Goal: Task Accomplishment & Management: Manage account settings

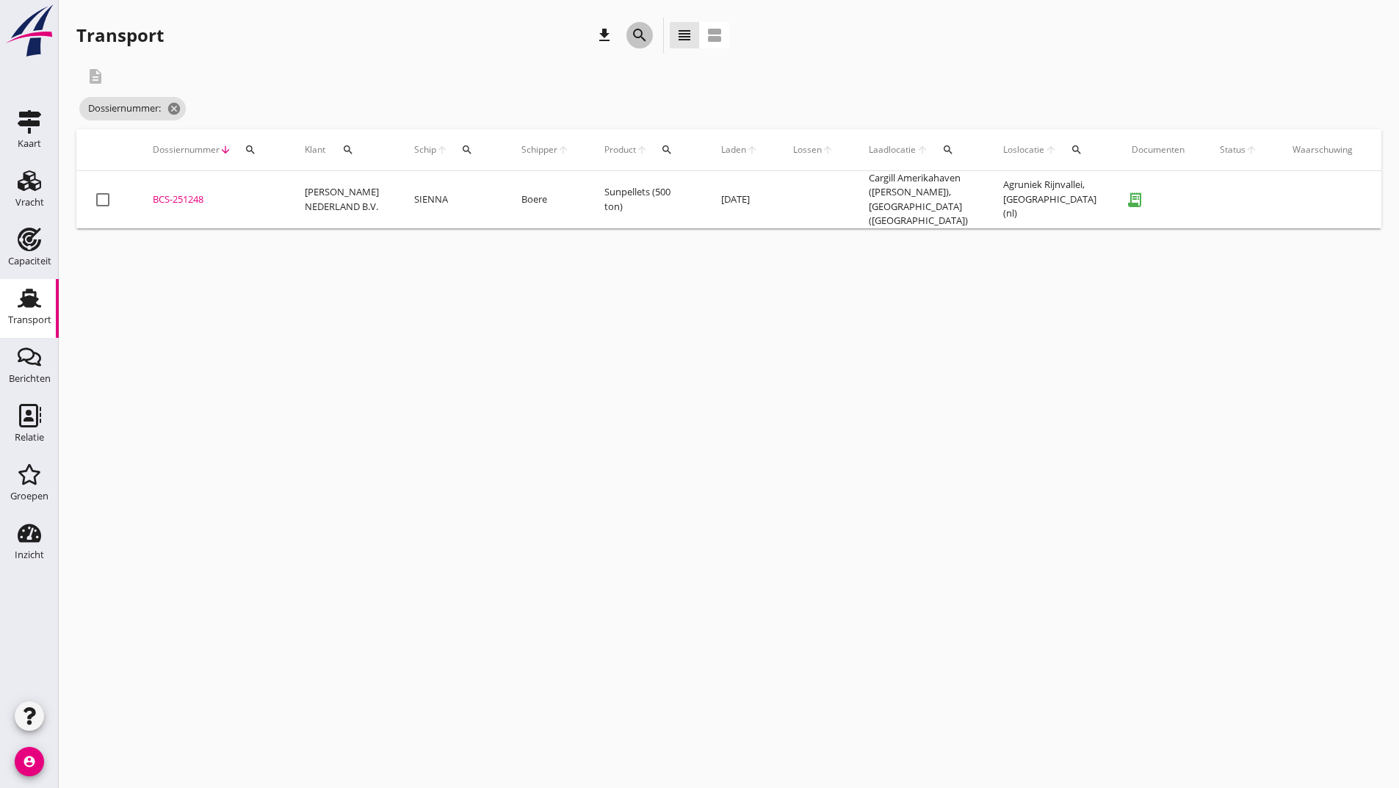
drag, startPoint x: 632, startPoint y: 35, endPoint x: 600, endPoint y: 212, distance: 180.7
click at [632, 37] on icon "search" at bounding box center [640, 35] width 18 height 18
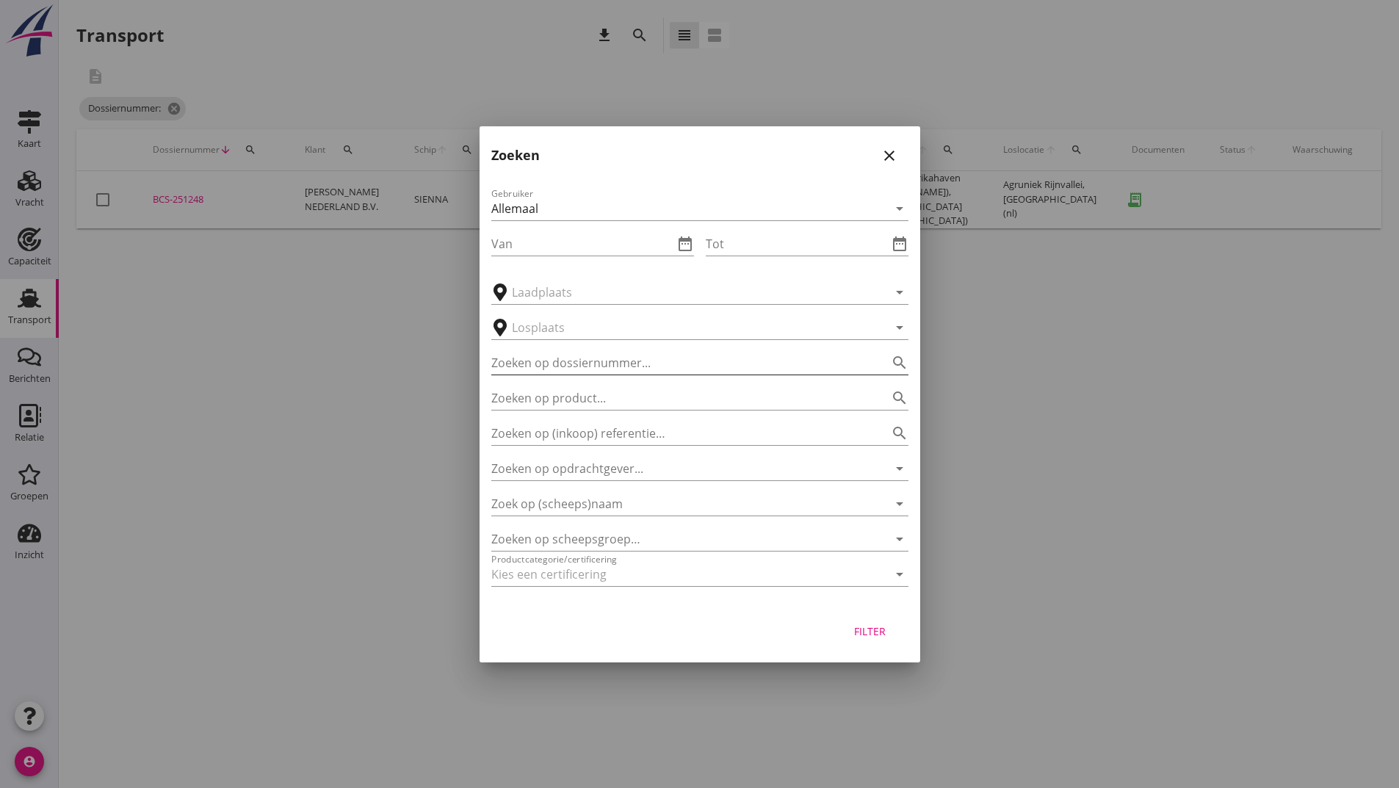
click at [585, 359] on input "Zoeken op dossiernummer..." at bounding box center [679, 363] width 376 height 24
type input "251236"
click at [873, 631] on div "Filter" at bounding box center [870, 631] width 41 height 15
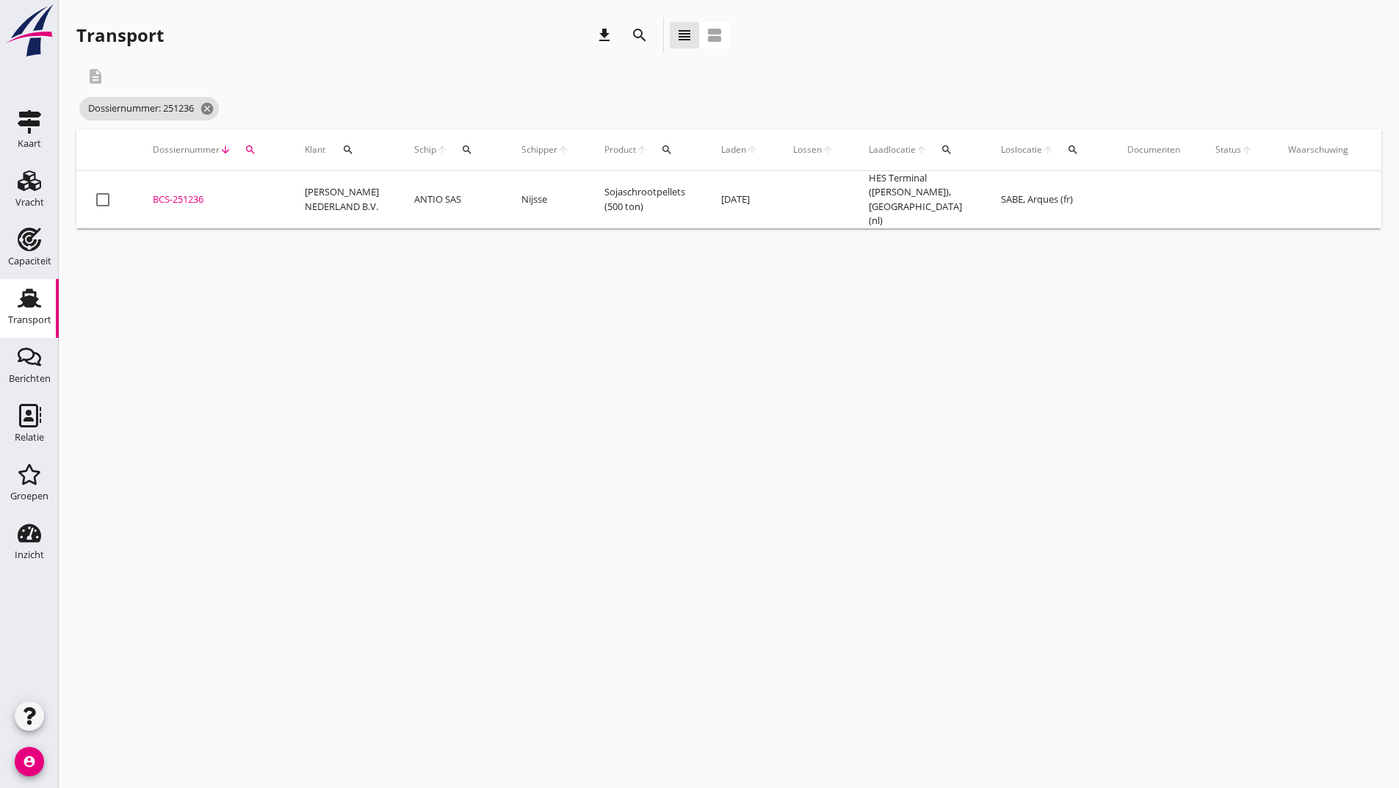
click at [165, 201] on div "BCS-251236" at bounding box center [211, 199] width 117 height 15
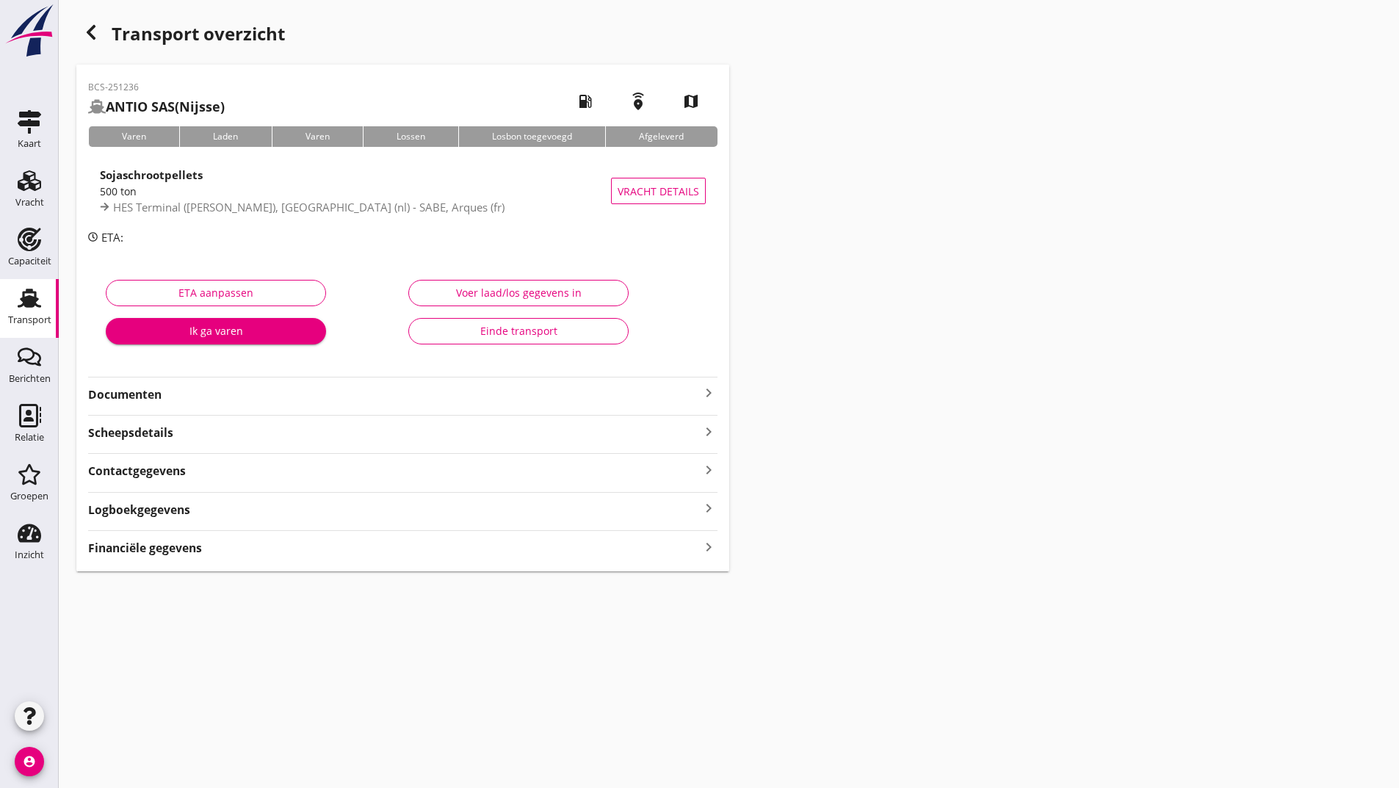
click at [155, 396] on strong "Documenten" at bounding box center [394, 394] width 612 height 17
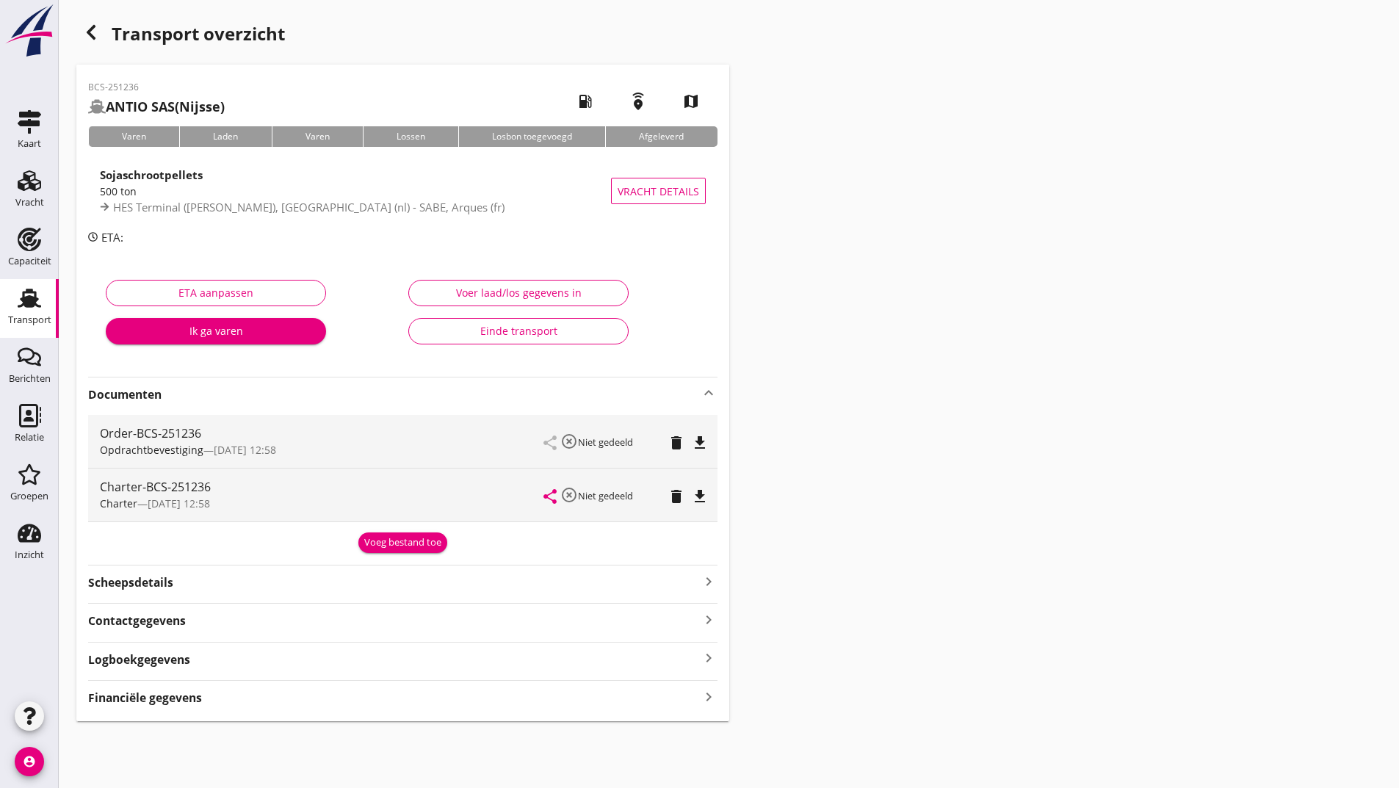
click at [397, 540] on div "Voeg bestand toe" at bounding box center [402, 542] width 77 height 15
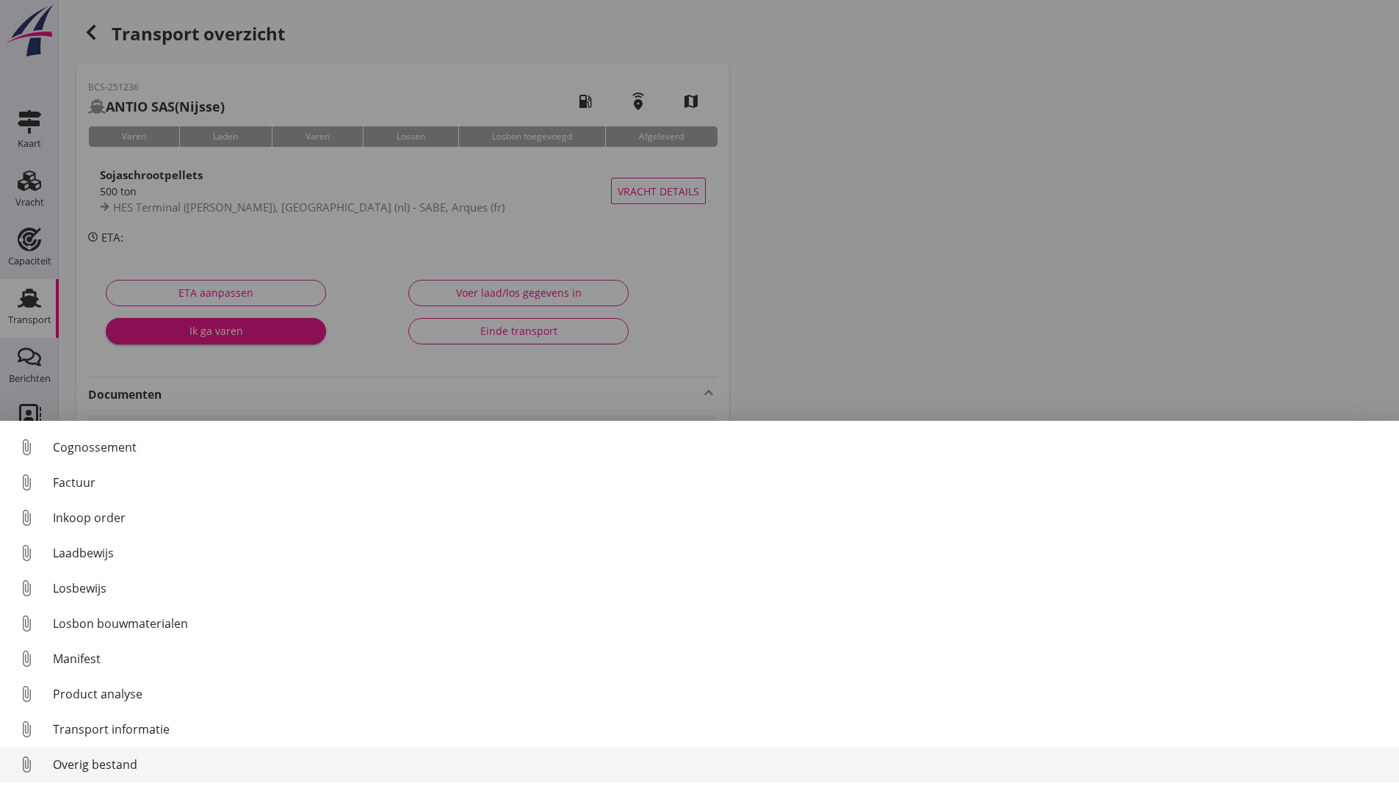
scroll to position [103, 0]
click at [129, 765] on div "Overig bestand" at bounding box center [720, 765] width 1335 height 18
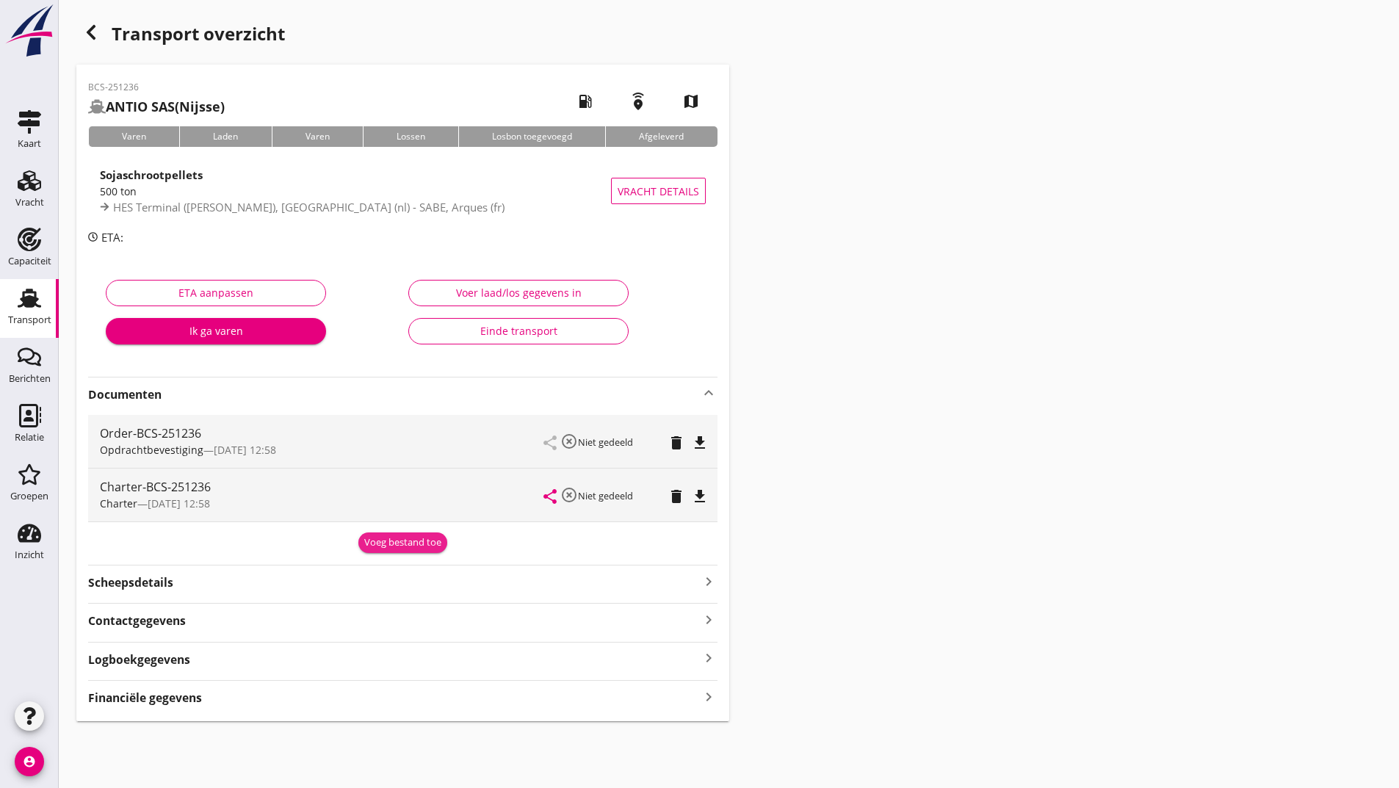
drag, startPoint x: 397, startPoint y: 546, endPoint x: 334, endPoint y: 569, distance: 67.1
click at [396, 546] on div "Voeg bestand toe" at bounding box center [402, 542] width 77 height 15
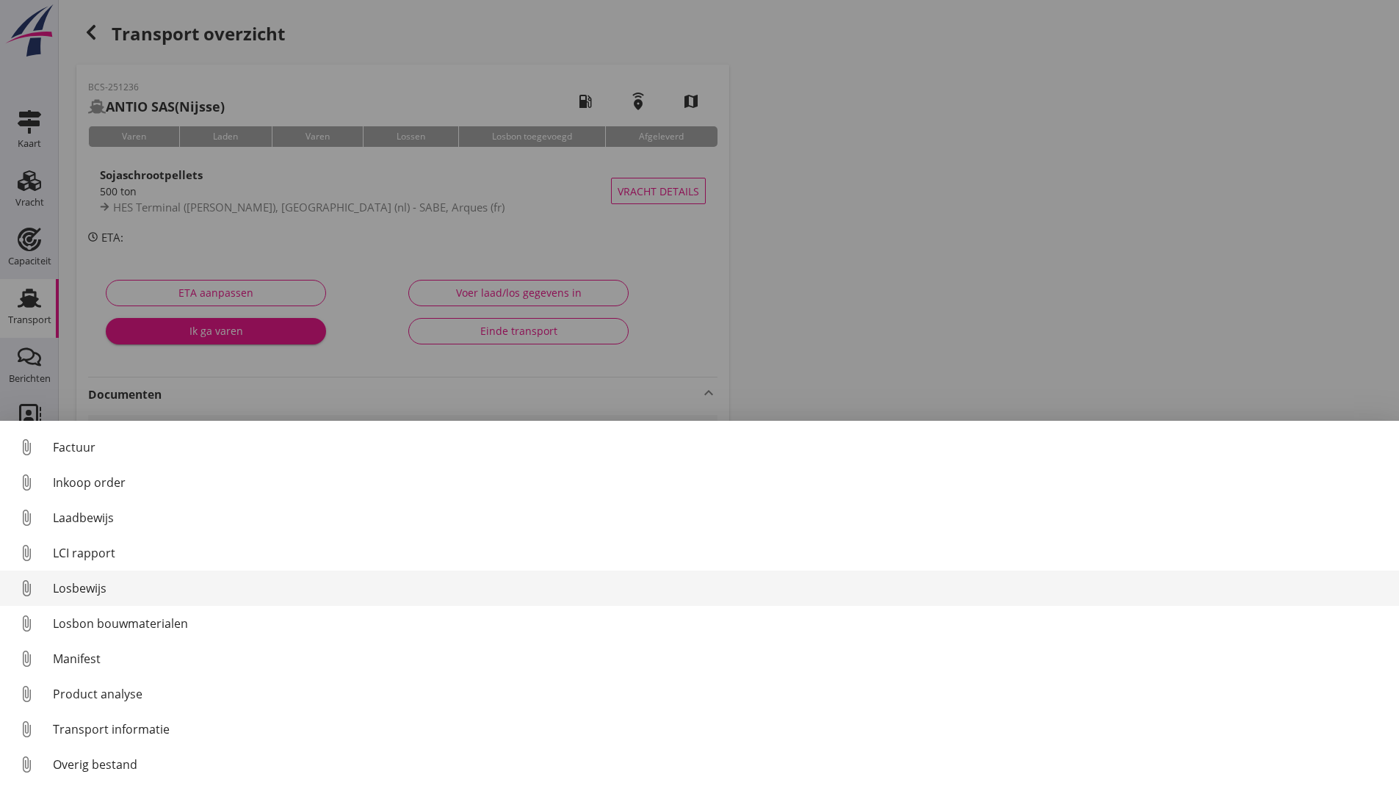
click at [93, 585] on div "Losbewijs" at bounding box center [720, 589] width 1335 height 18
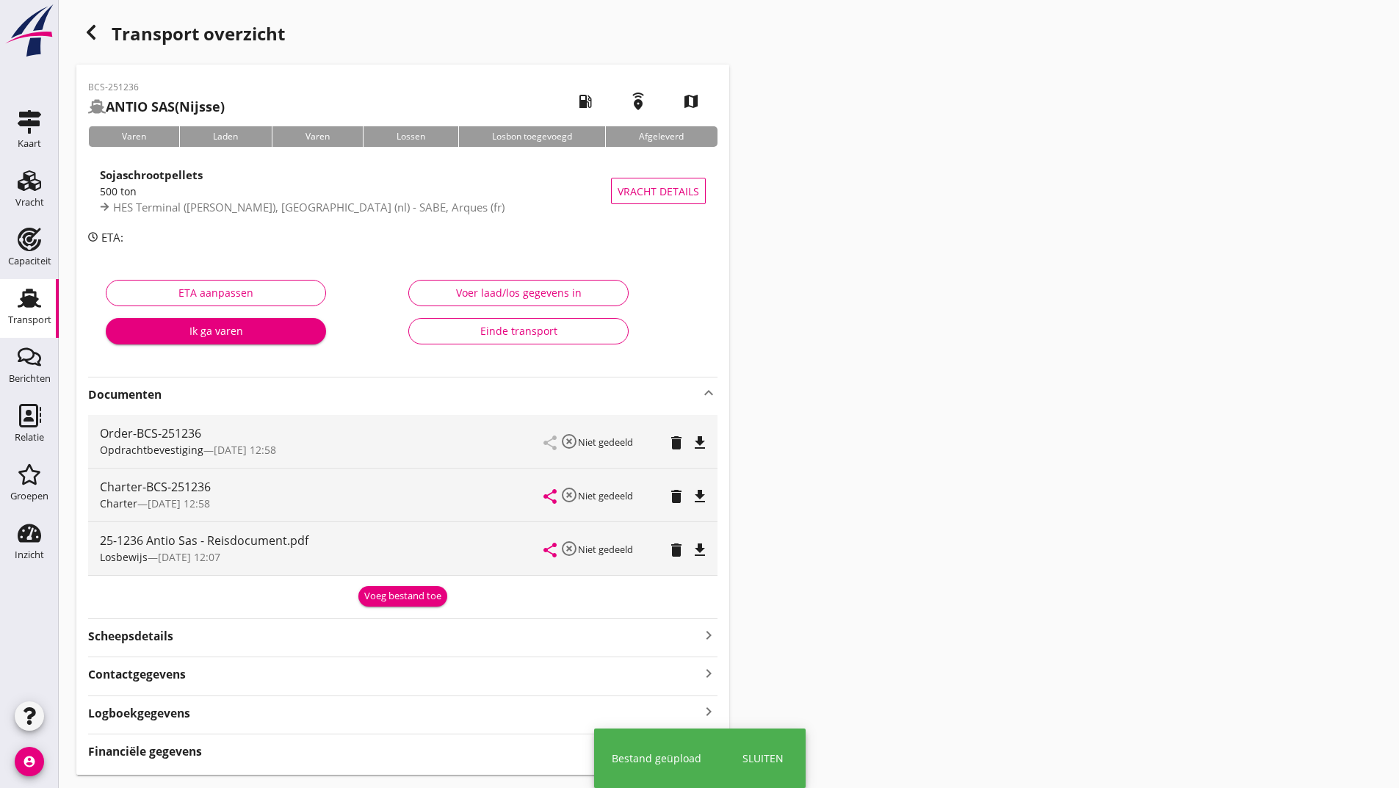
click at [383, 593] on div "Voeg bestand toe" at bounding box center [402, 596] width 77 height 15
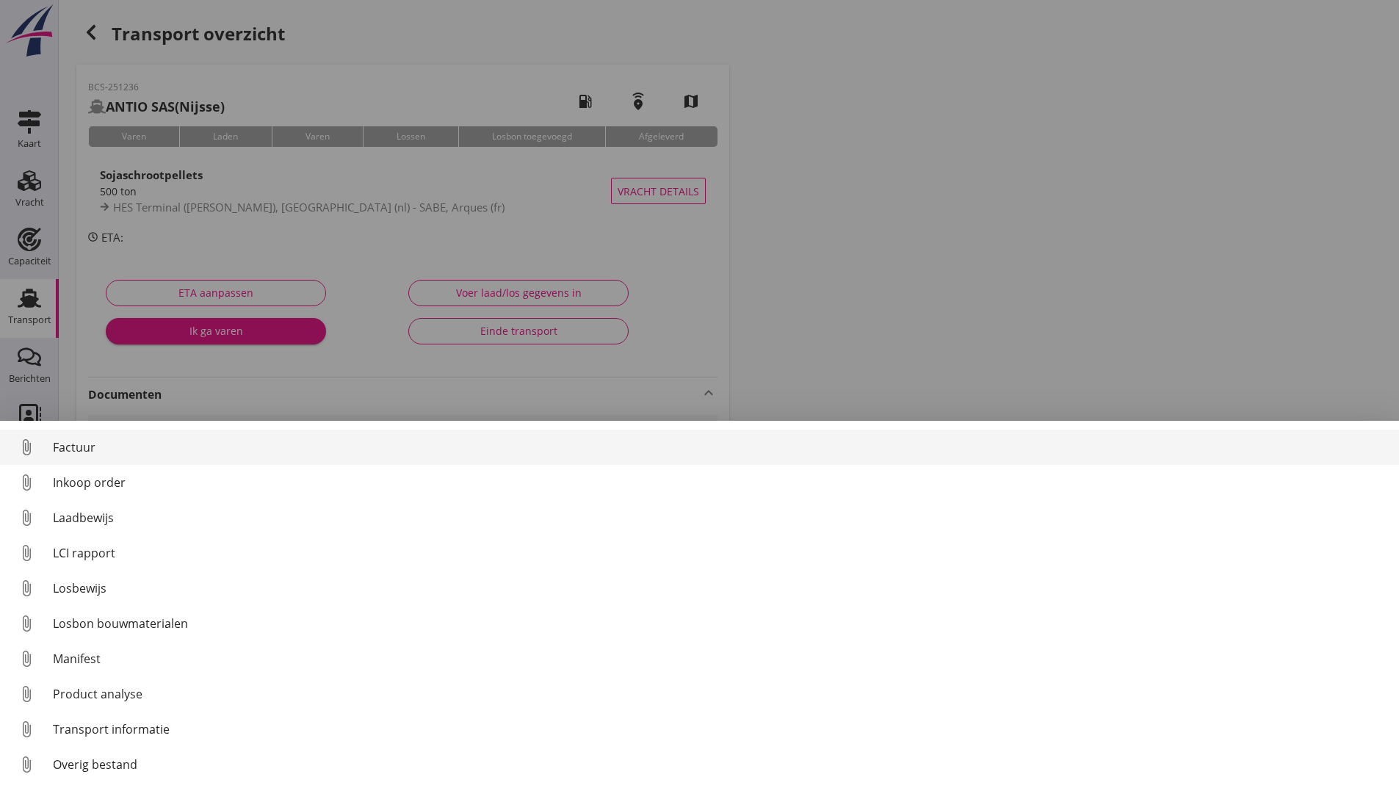
click at [77, 452] on div "Factuur" at bounding box center [720, 448] width 1335 height 18
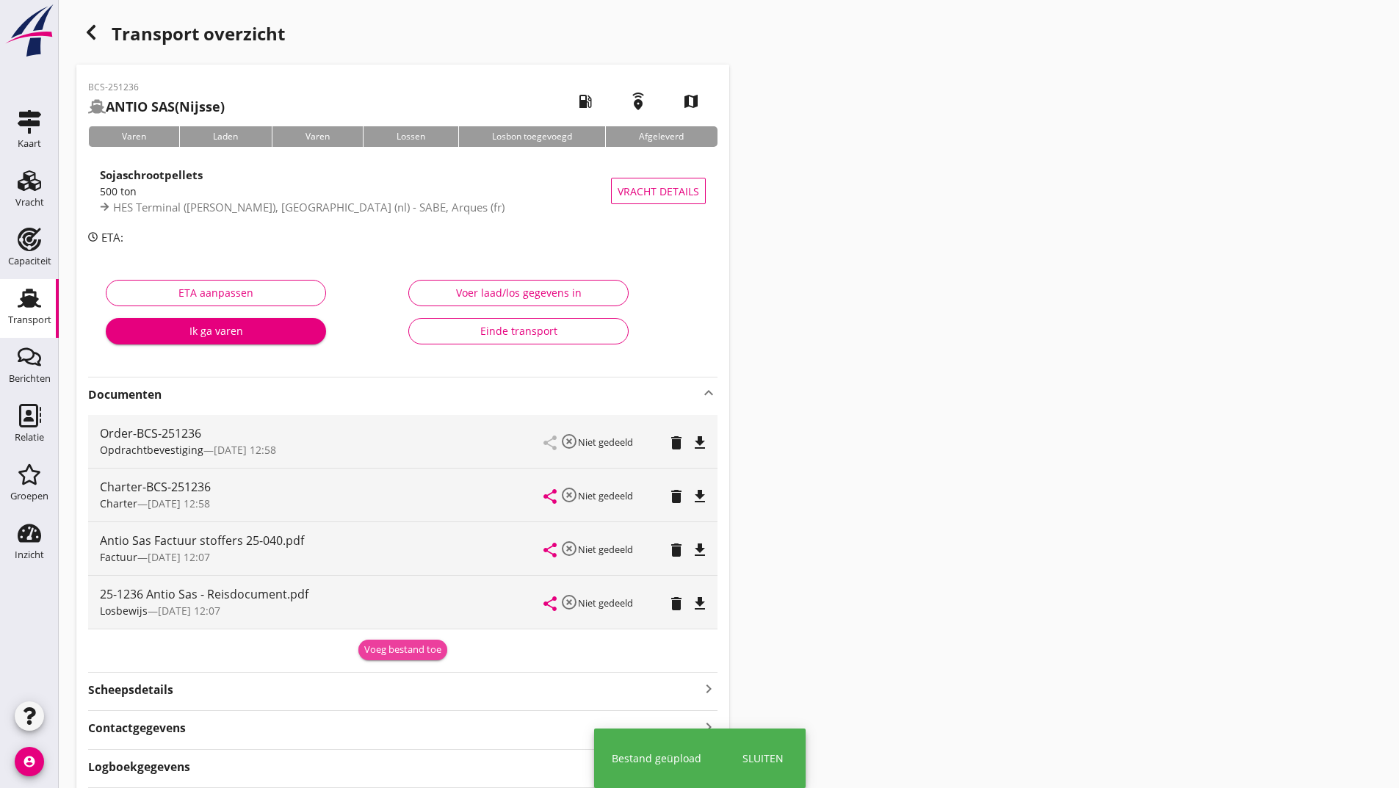
click at [380, 649] on div "Voeg bestand toe" at bounding box center [402, 650] width 77 height 15
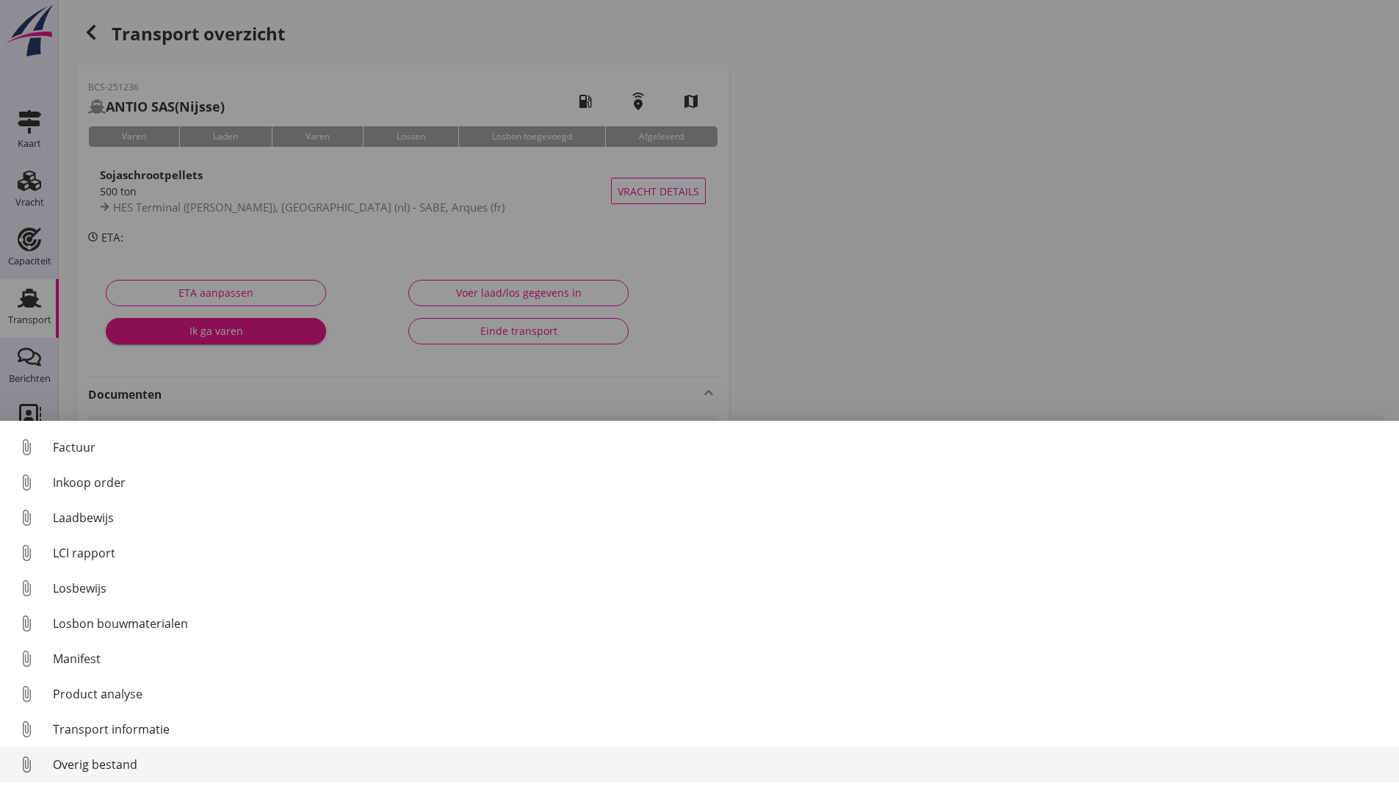
click at [129, 764] on div "Overig bestand" at bounding box center [720, 765] width 1335 height 18
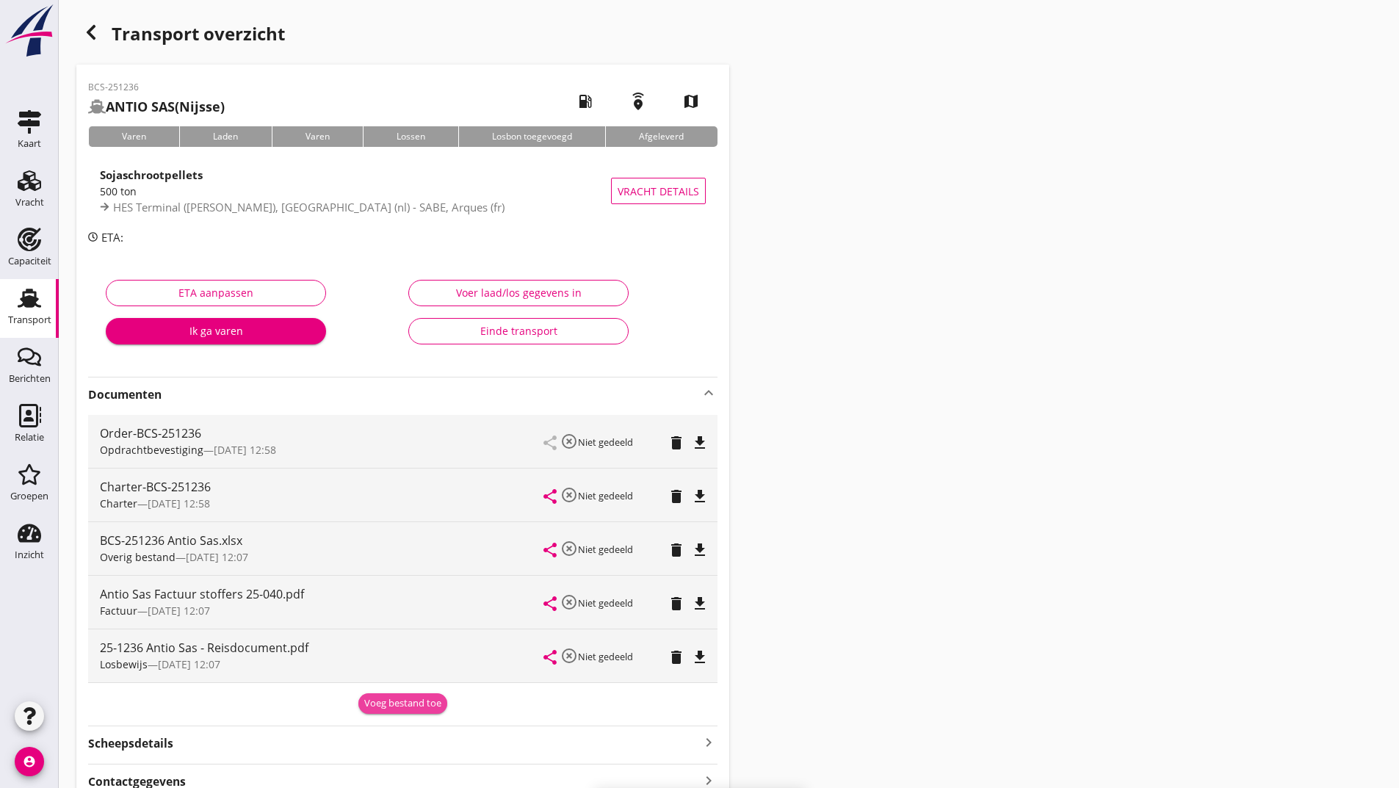
click at [372, 704] on div "Voeg bestand toe" at bounding box center [402, 703] width 77 height 15
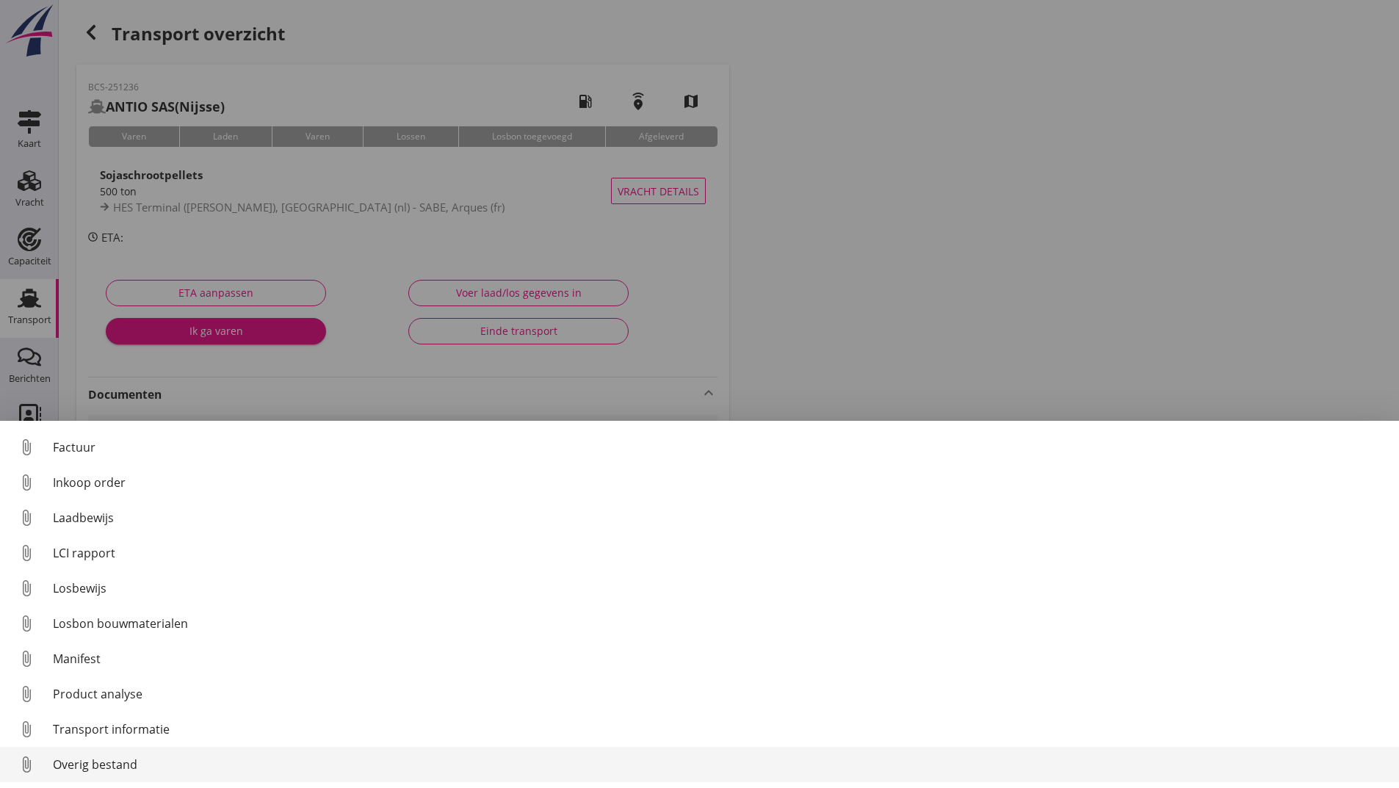
click at [128, 769] on div "Overig bestand" at bounding box center [720, 765] width 1335 height 18
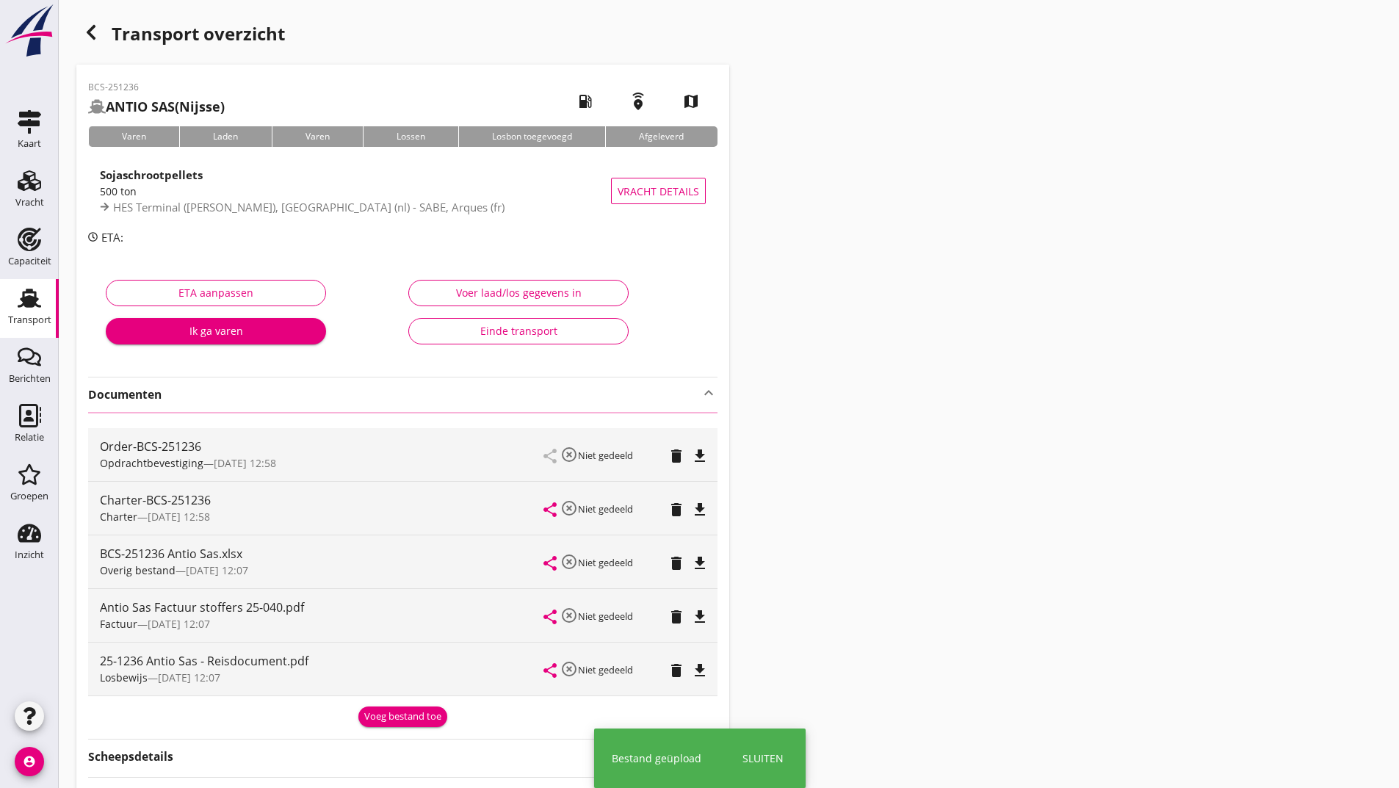
click at [100, 35] on div "button" at bounding box center [90, 32] width 29 height 29
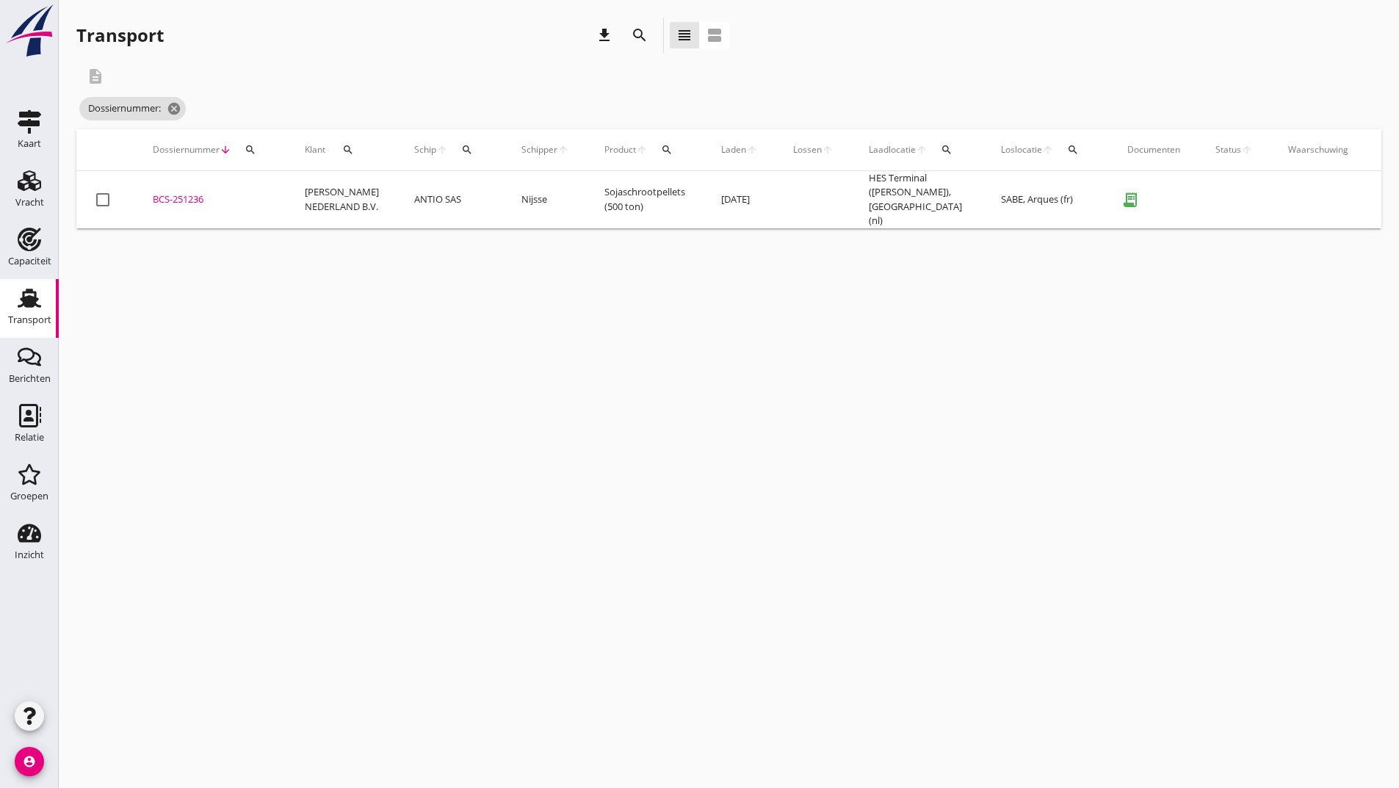
click at [636, 35] on icon "search" at bounding box center [640, 35] width 18 height 18
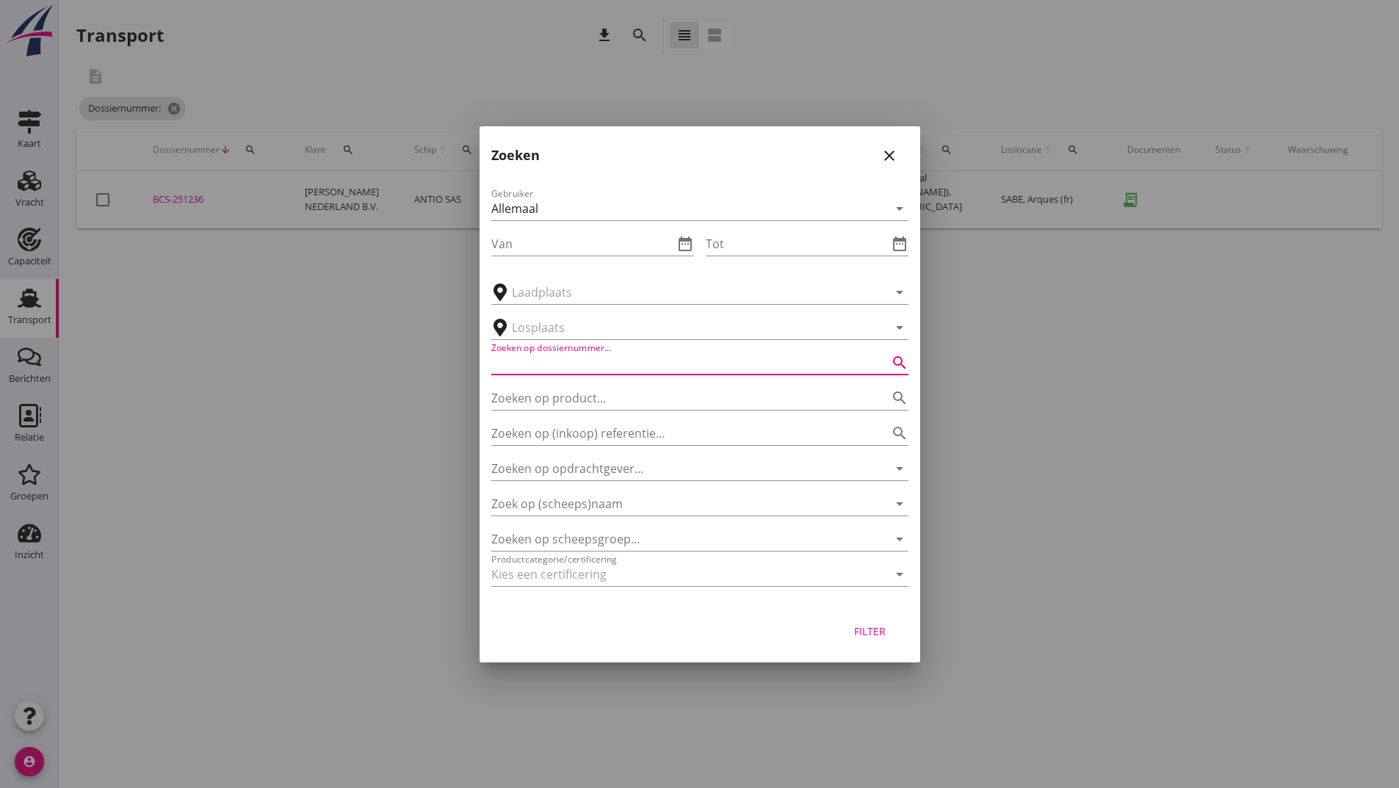
click at [549, 357] on input "Zoeken op dossiernummer..." at bounding box center [679, 363] width 376 height 24
type input "251208"
click at [876, 630] on div "Filter" at bounding box center [870, 631] width 41 height 15
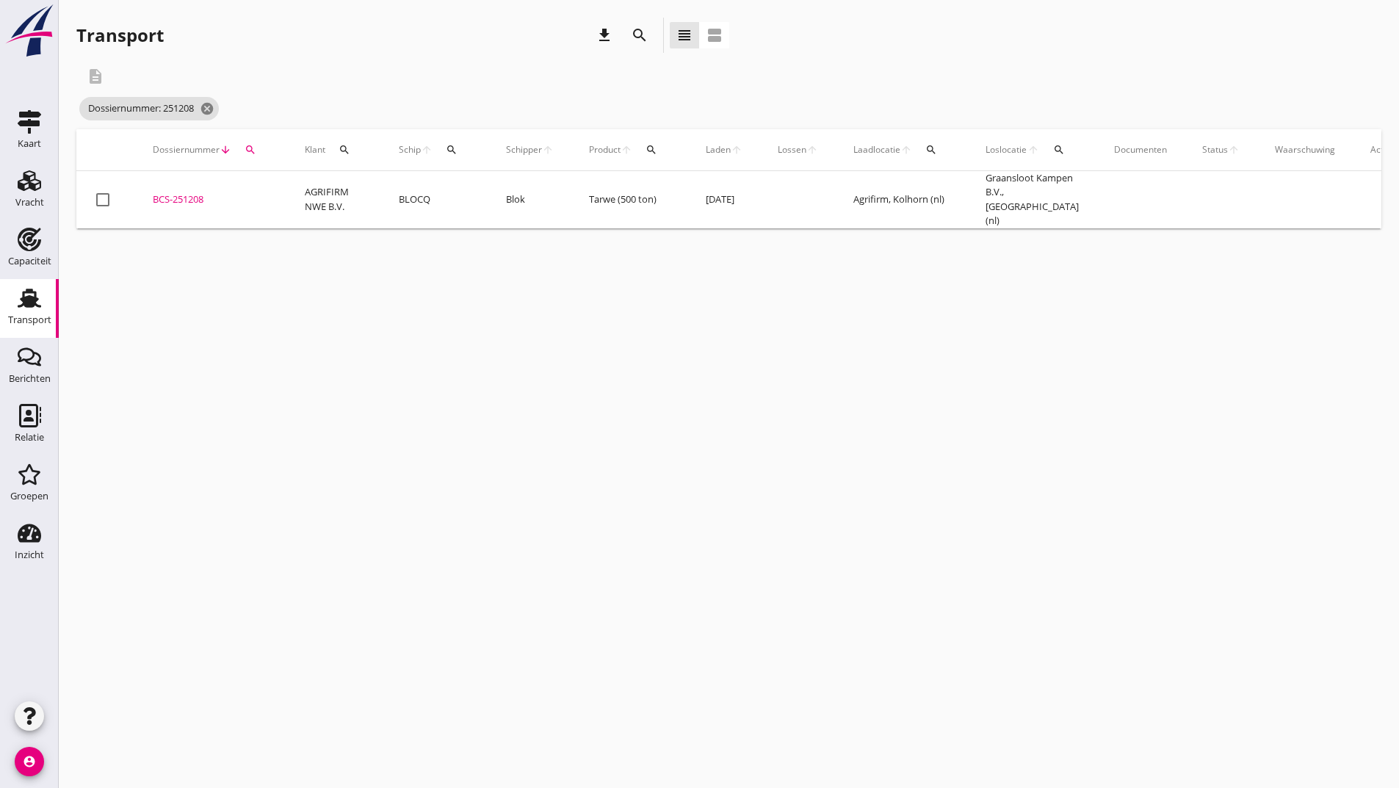
drag, startPoint x: 191, startPoint y: 196, endPoint x: 201, endPoint y: 202, distance: 11.8
click at [192, 196] on div "BCS-251208" at bounding box center [211, 199] width 117 height 15
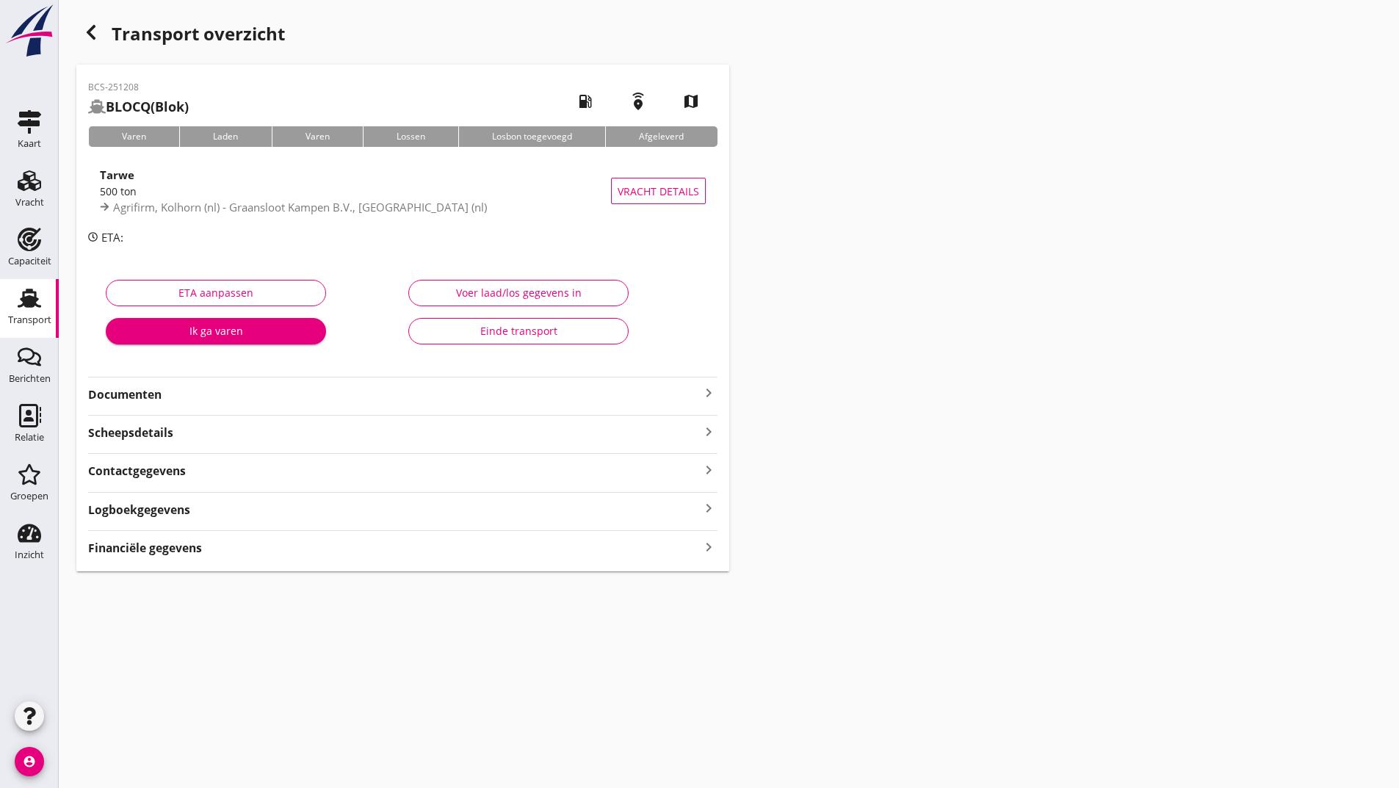
click at [159, 396] on strong "Documenten" at bounding box center [394, 394] width 612 height 17
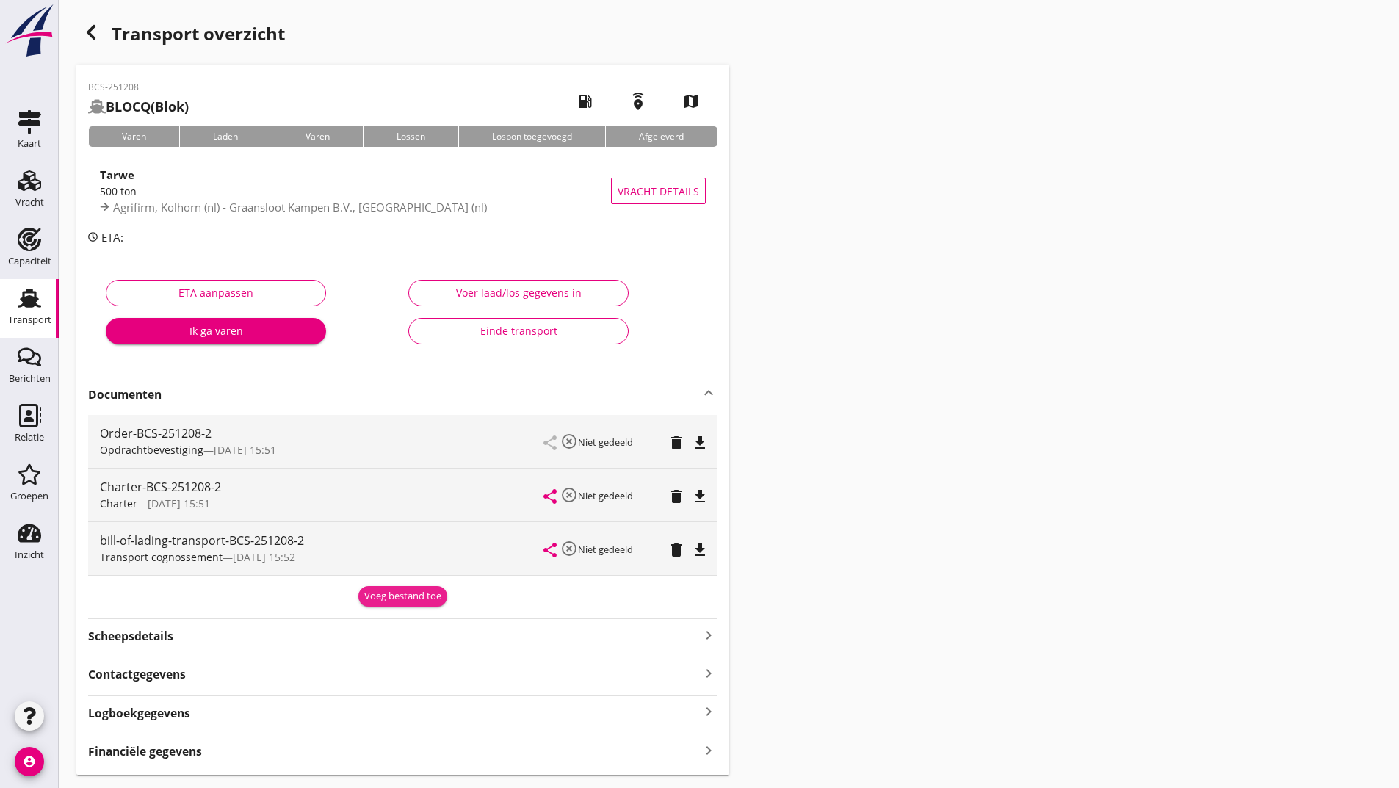
drag, startPoint x: 430, startPoint y: 588, endPoint x: 411, endPoint y: 599, distance: 22.7
click at [428, 591] on button "Voeg bestand toe" at bounding box center [402, 596] width 89 height 21
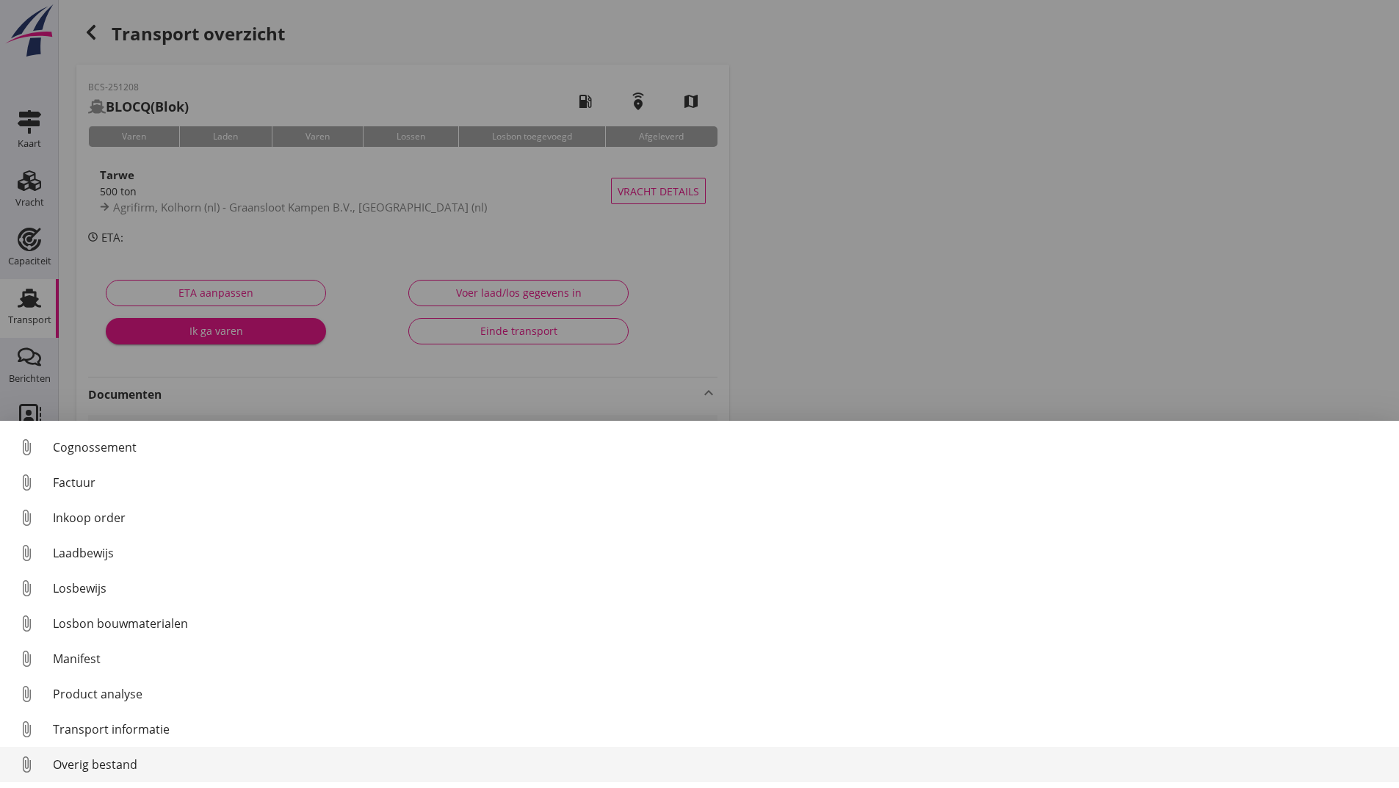
scroll to position [103, 0]
click at [111, 769] on div "Overig bestand" at bounding box center [720, 765] width 1335 height 18
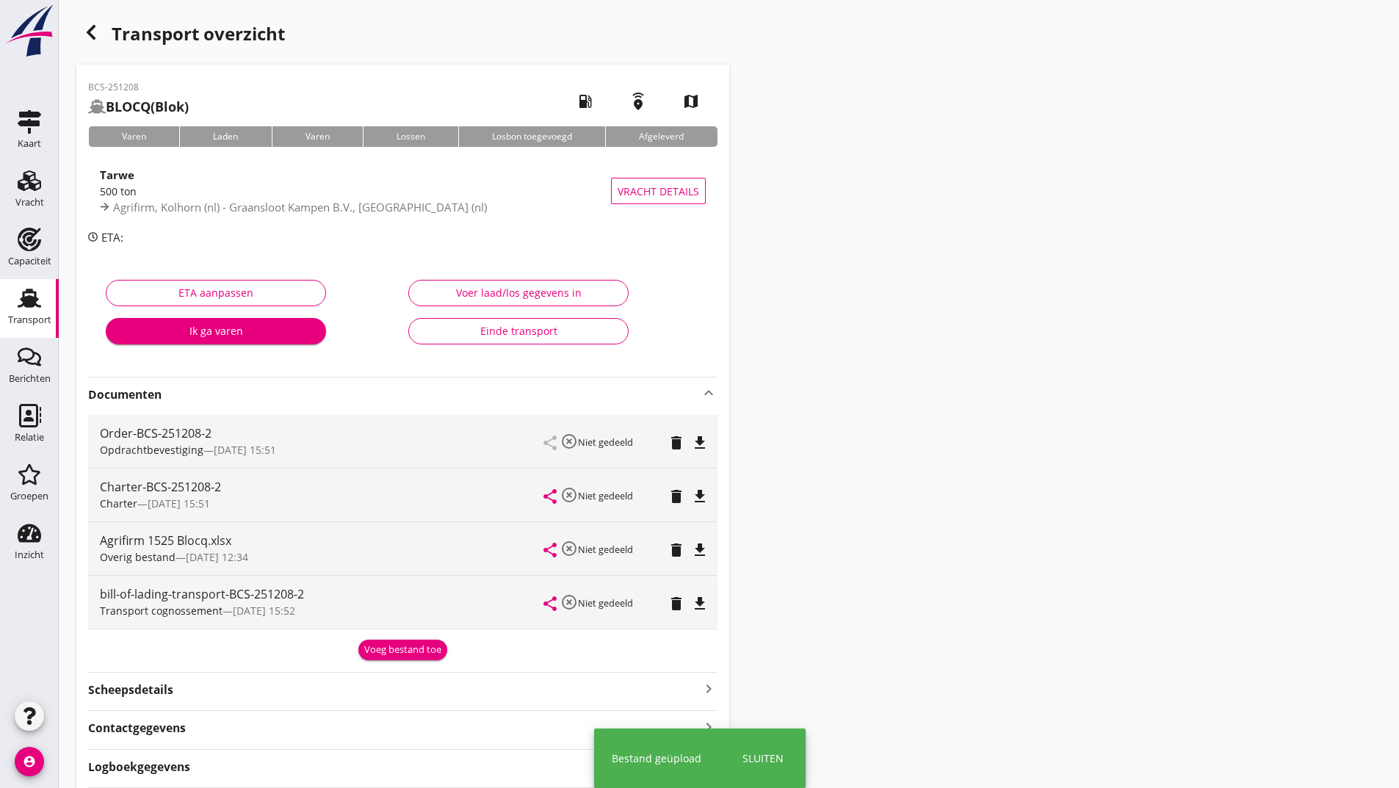
click at [377, 653] on div "Voeg bestand toe" at bounding box center [402, 650] width 77 height 15
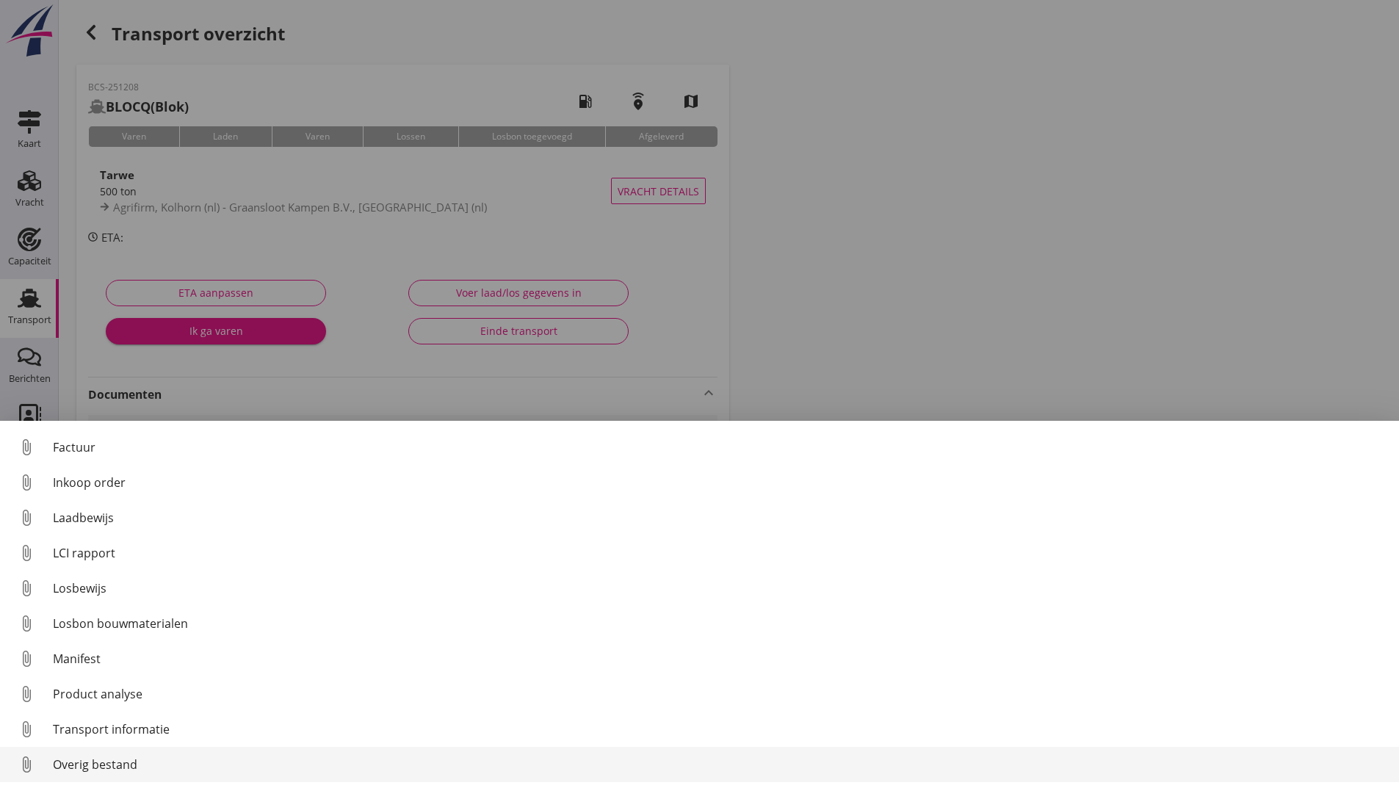
drag, startPoint x: 101, startPoint y: 769, endPoint x: 112, endPoint y: 757, distance: 16.6
click at [112, 757] on div "Overig bestand" at bounding box center [720, 765] width 1335 height 18
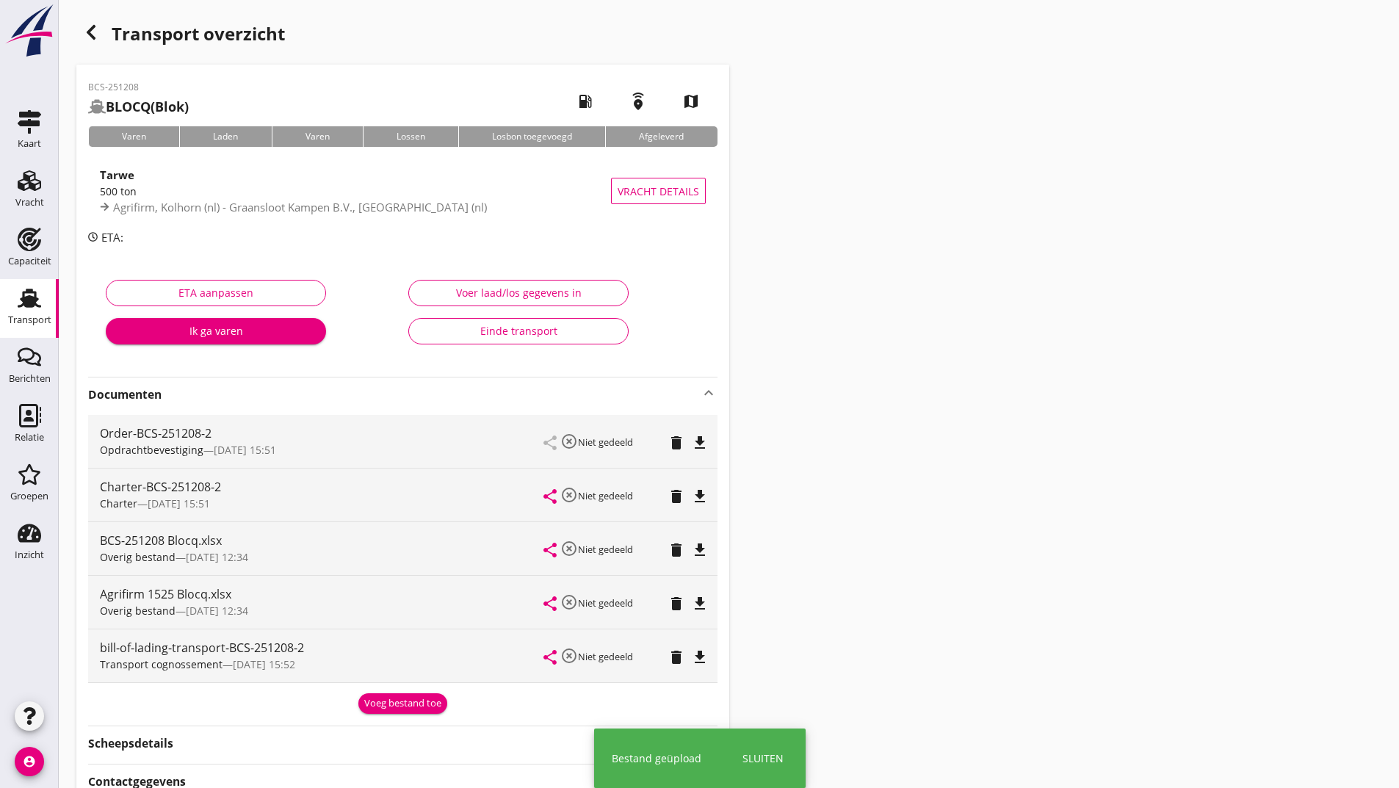
click at [412, 710] on div "Voeg bestand toe" at bounding box center [402, 703] width 77 height 15
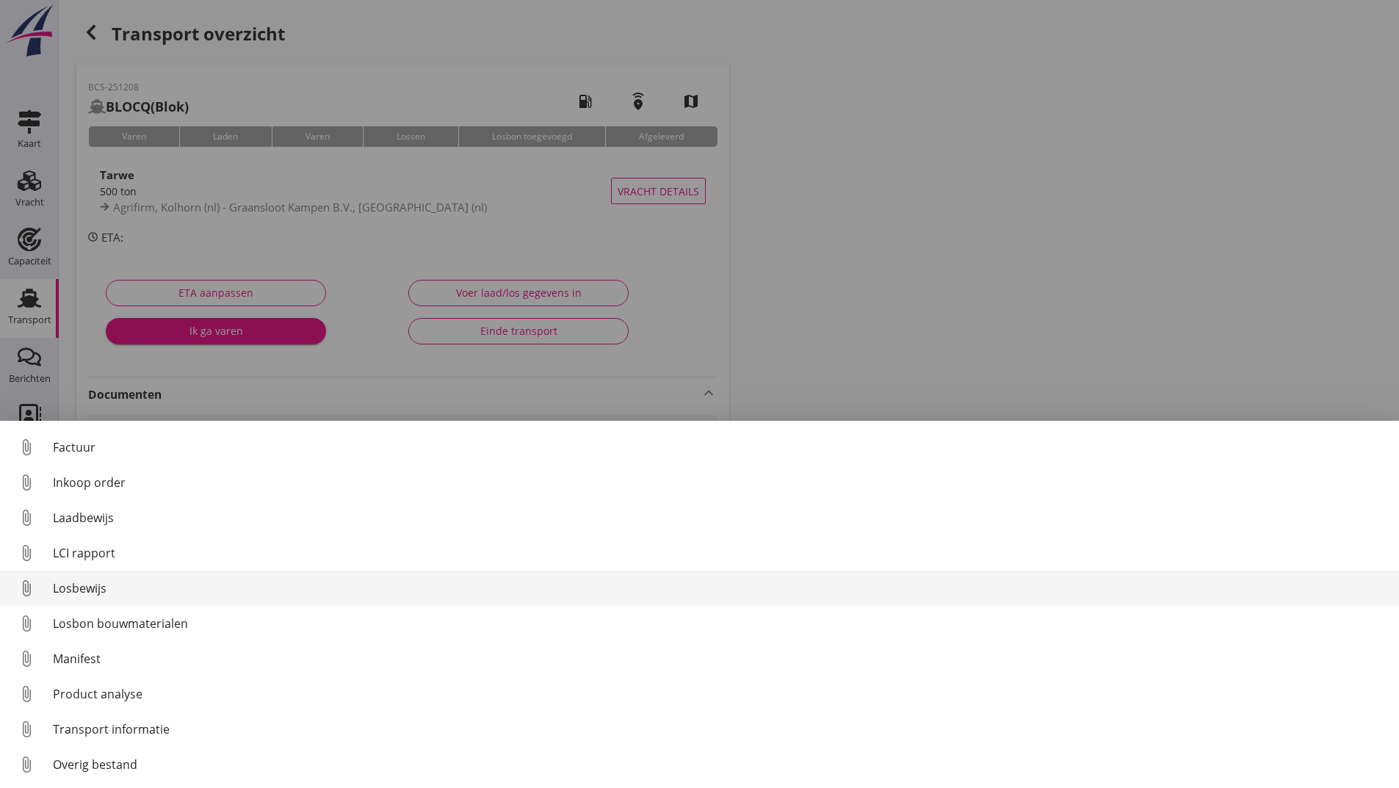
click at [93, 591] on div "Losbewijs" at bounding box center [720, 589] width 1335 height 18
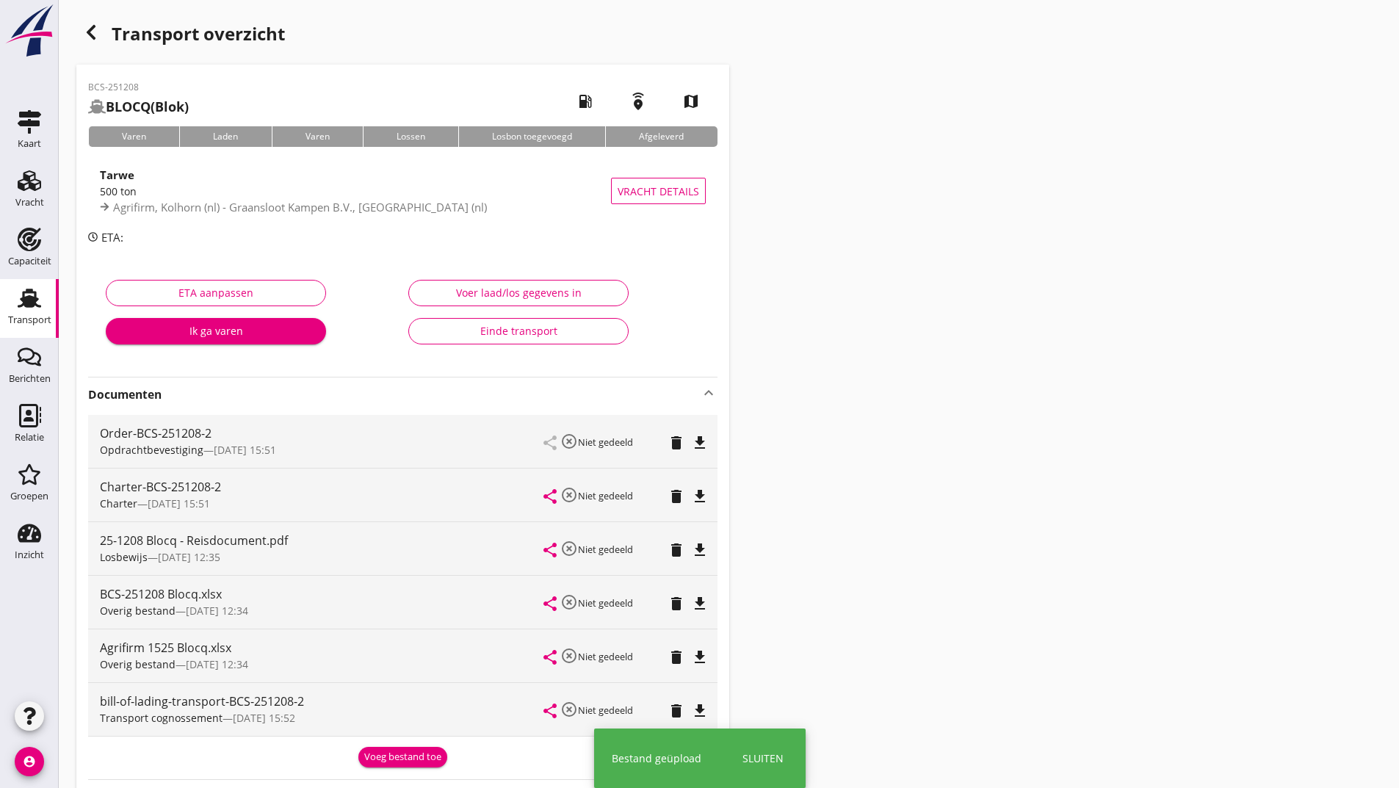
click at [386, 758] on div "Voeg bestand toe" at bounding box center [402, 757] width 77 height 15
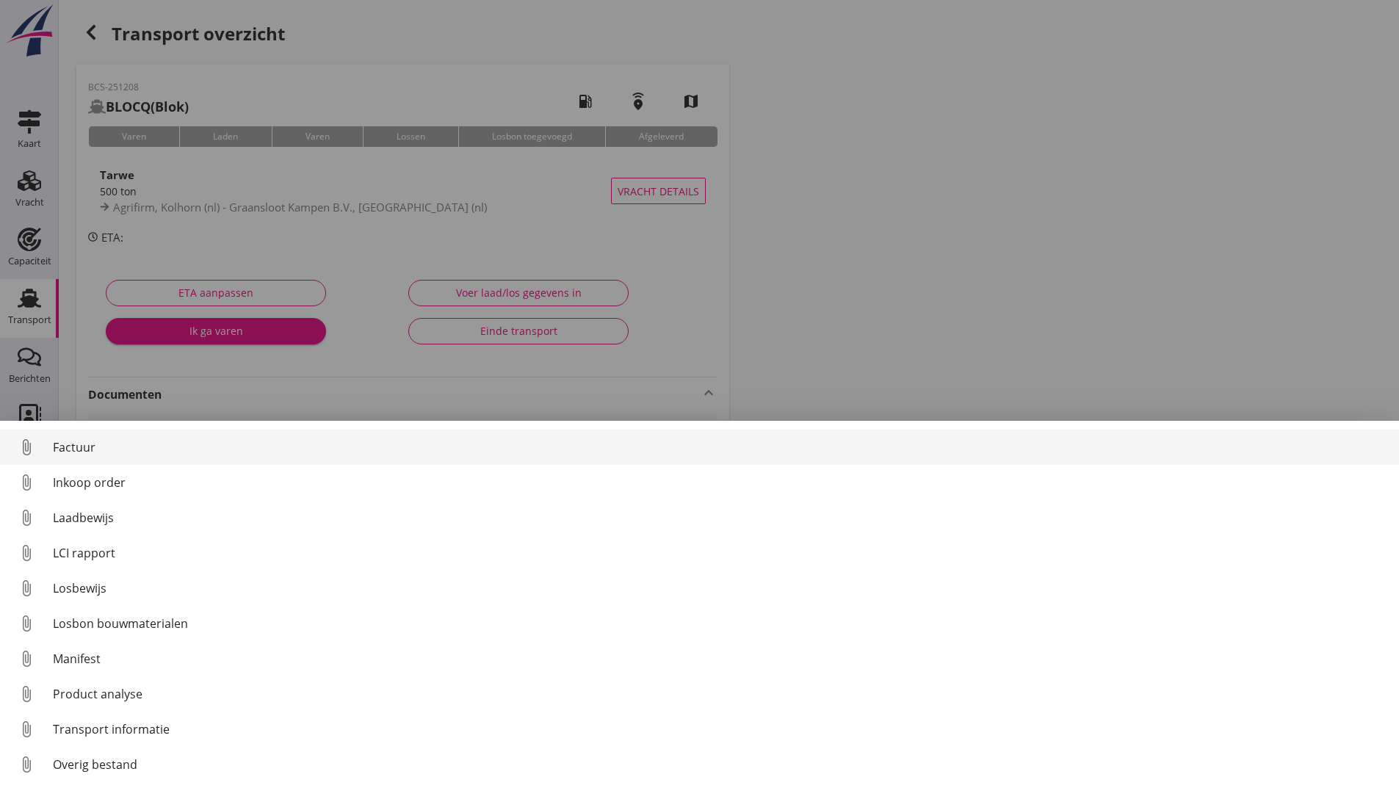
click at [76, 449] on div "Factuur" at bounding box center [720, 448] width 1335 height 18
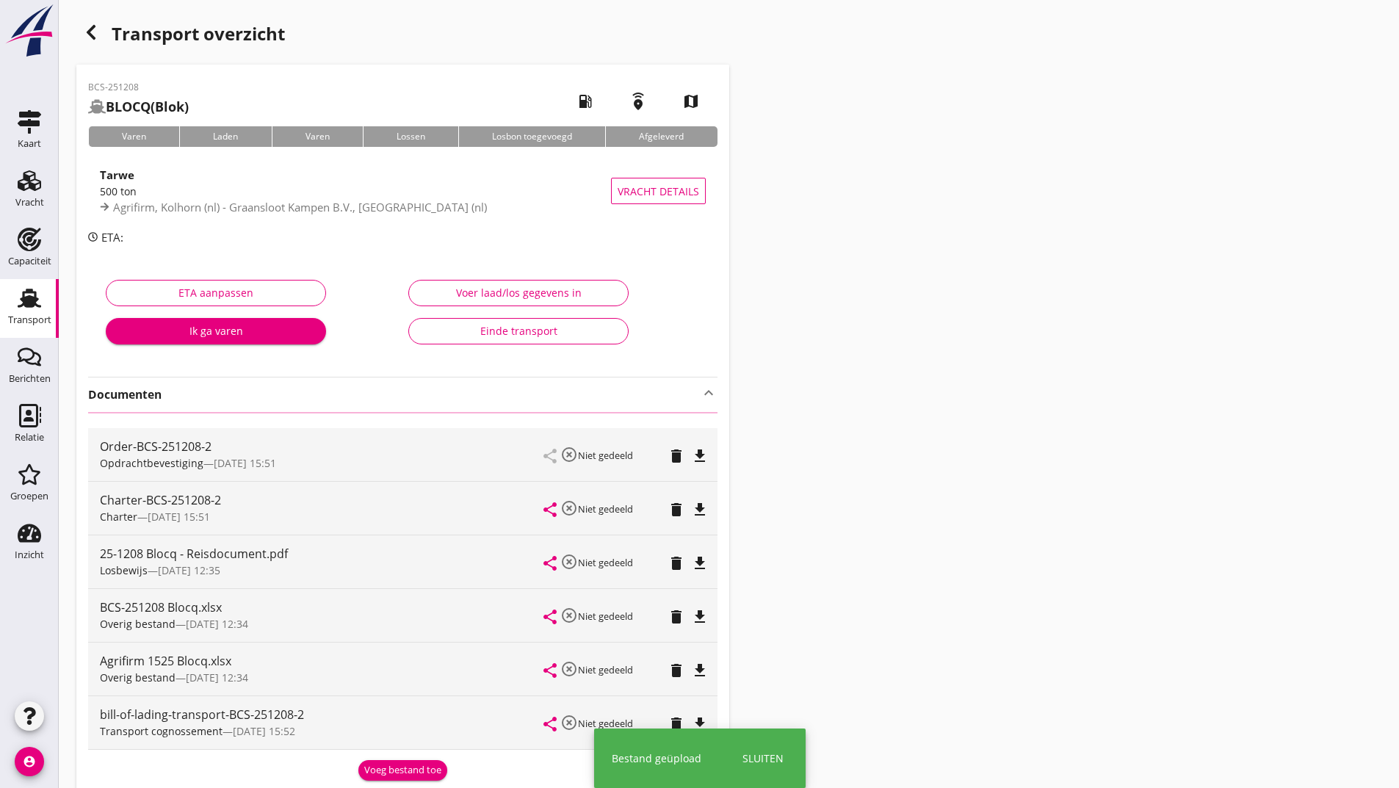
scroll to position [214, 0]
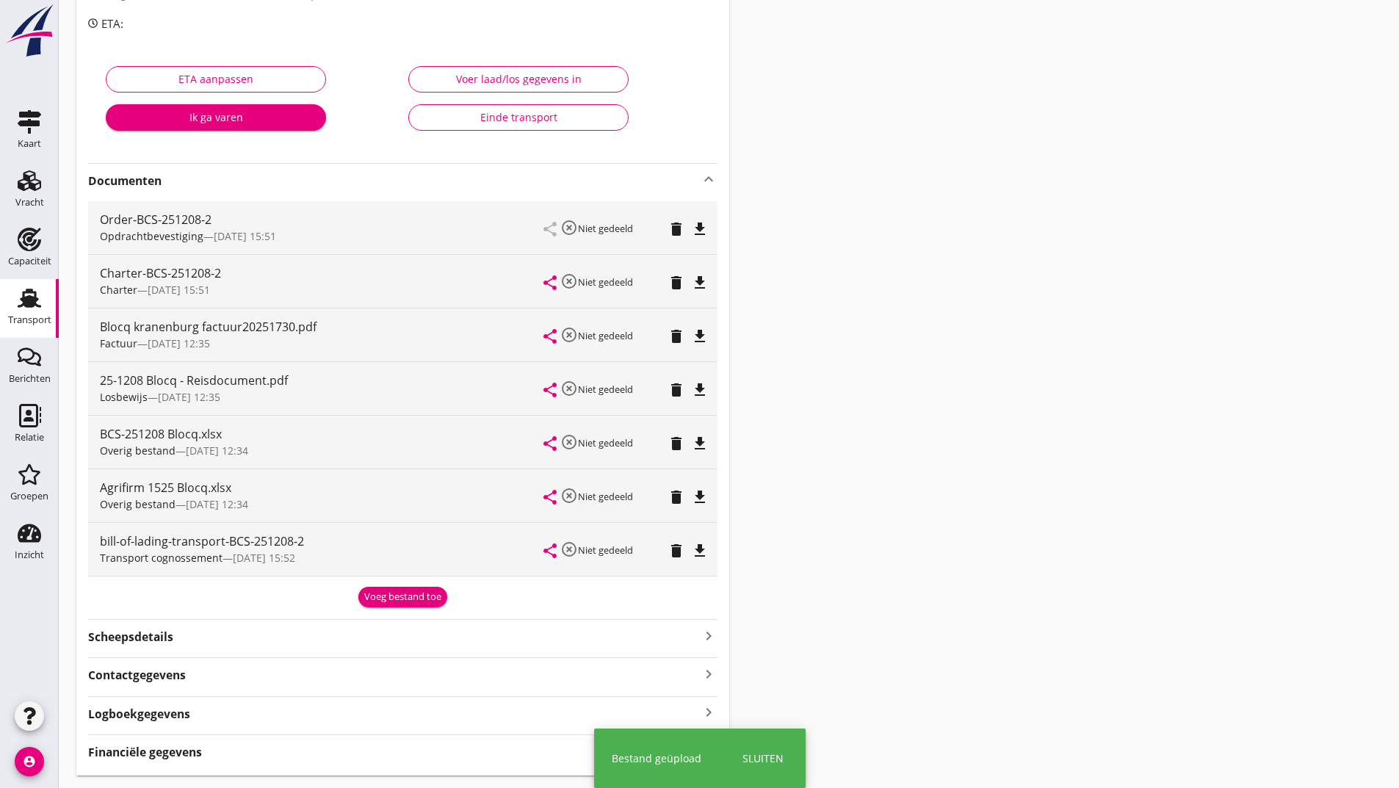
drag, startPoint x: 392, startPoint y: 560, endPoint x: 392, endPoint y: 591, distance: 31.6
click at [392, 560] on div "Transport cognossement — [DATE] 15:52" at bounding box center [322, 557] width 444 height 15
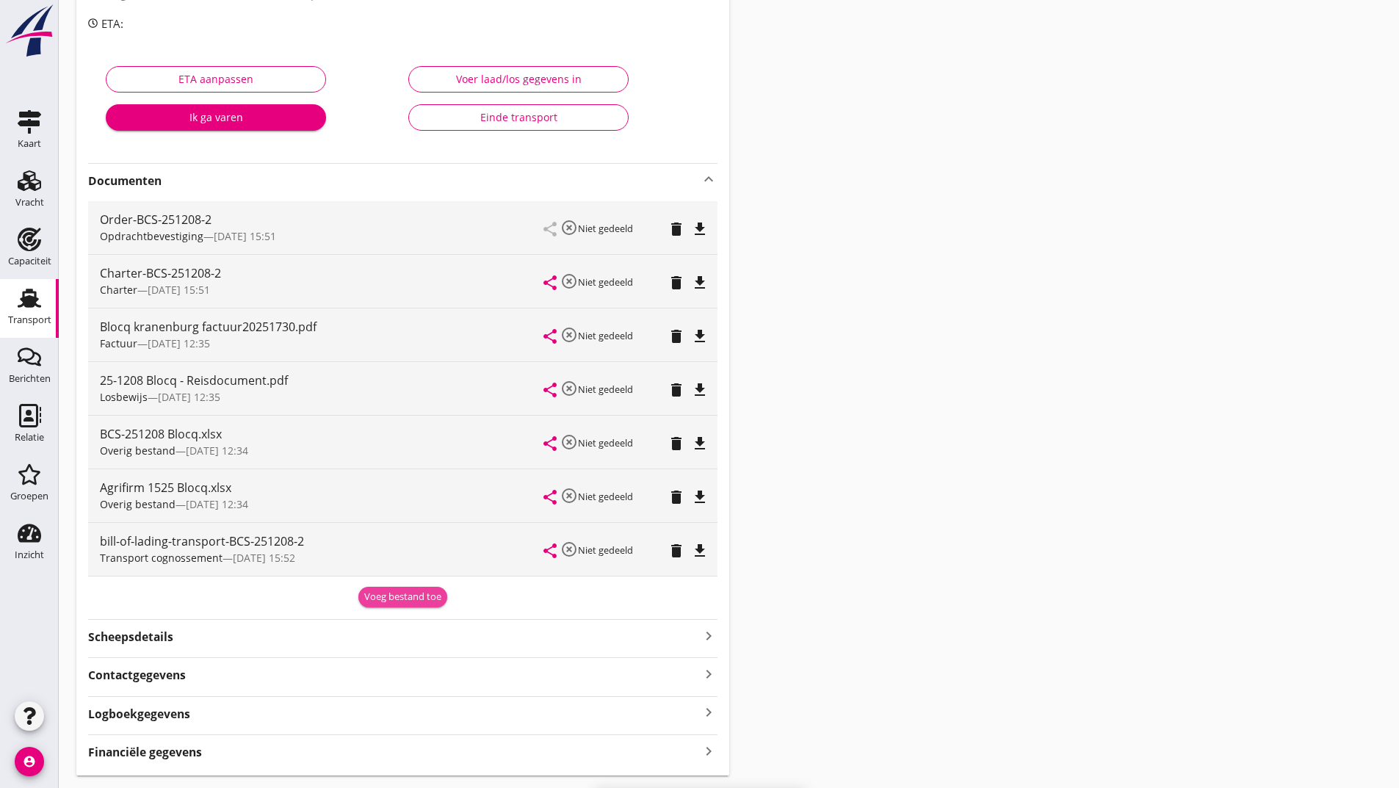
click at [392, 598] on div "Voeg bestand toe" at bounding box center [402, 597] width 77 height 15
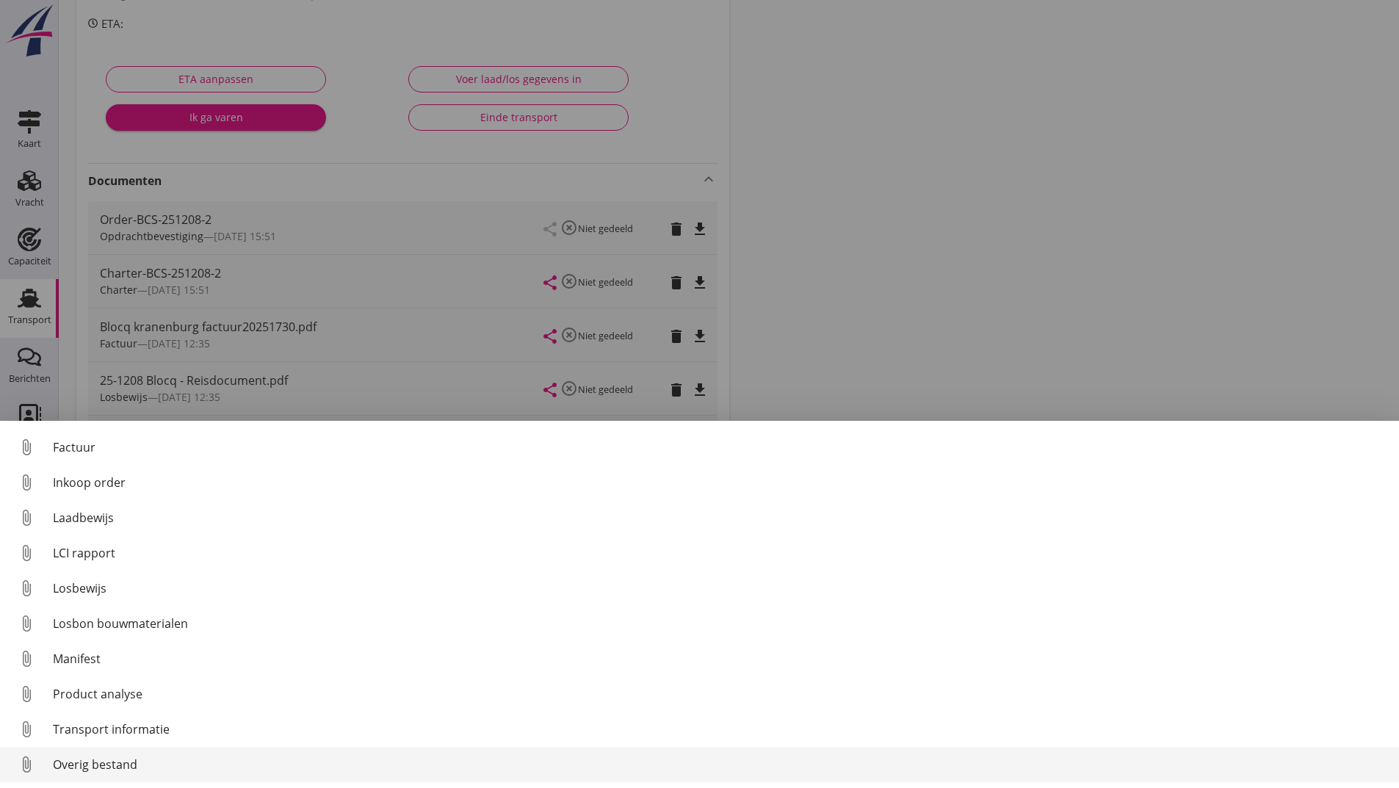
click at [140, 767] on div "Overig bestand" at bounding box center [720, 765] width 1335 height 18
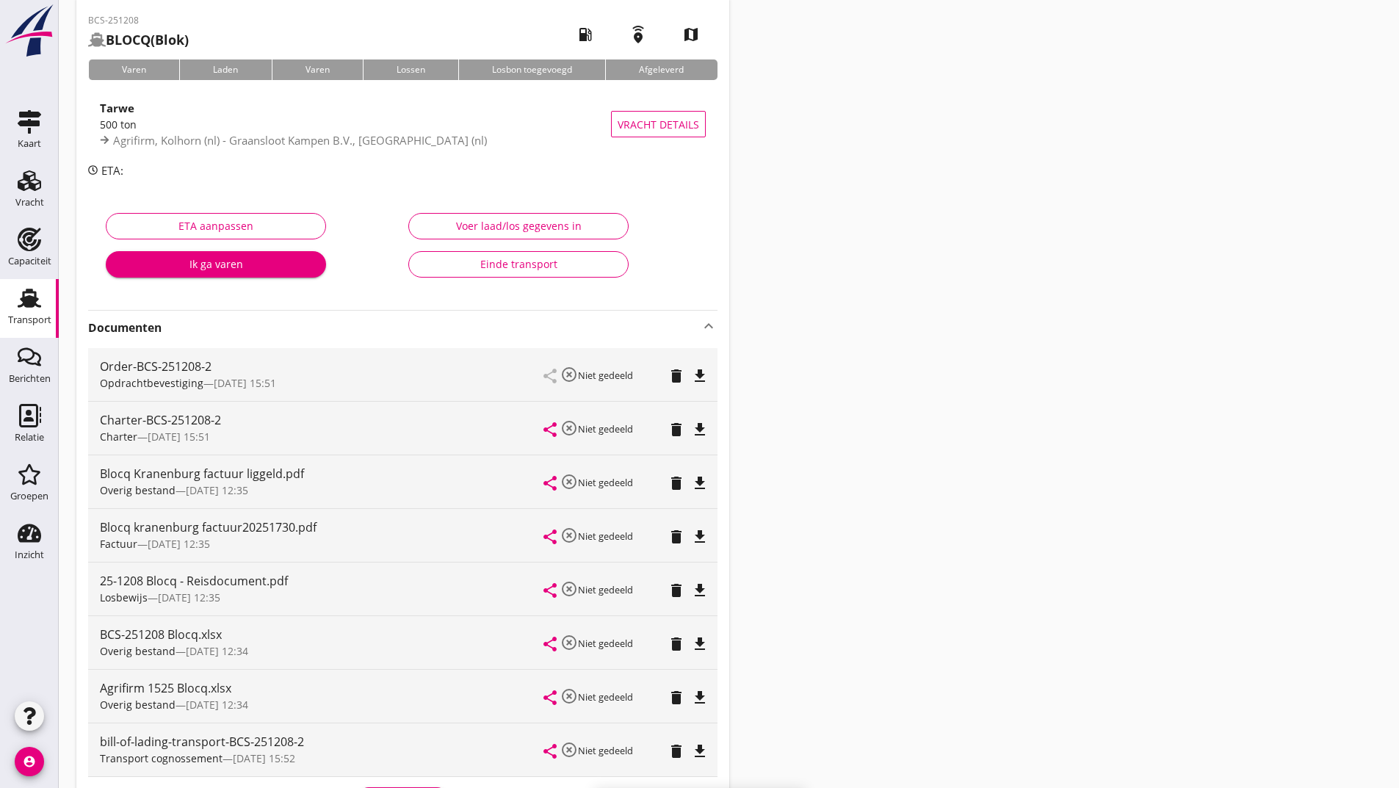
scroll to position [0, 0]
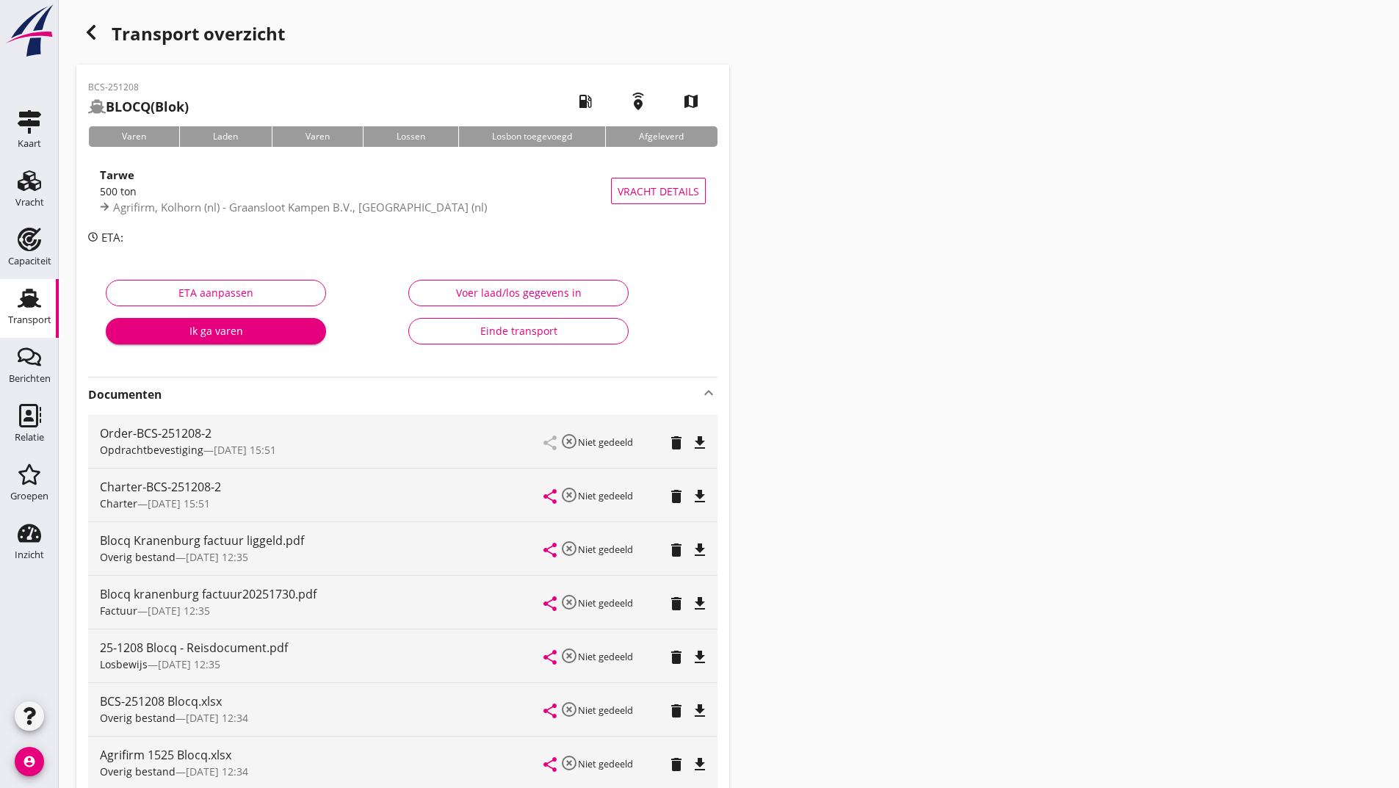
click at [99, 33] on icon "button" at bounding box center [91, 33] width 18 height 18
